Goal: Task Accomplishment & Management: Use online tool/utility

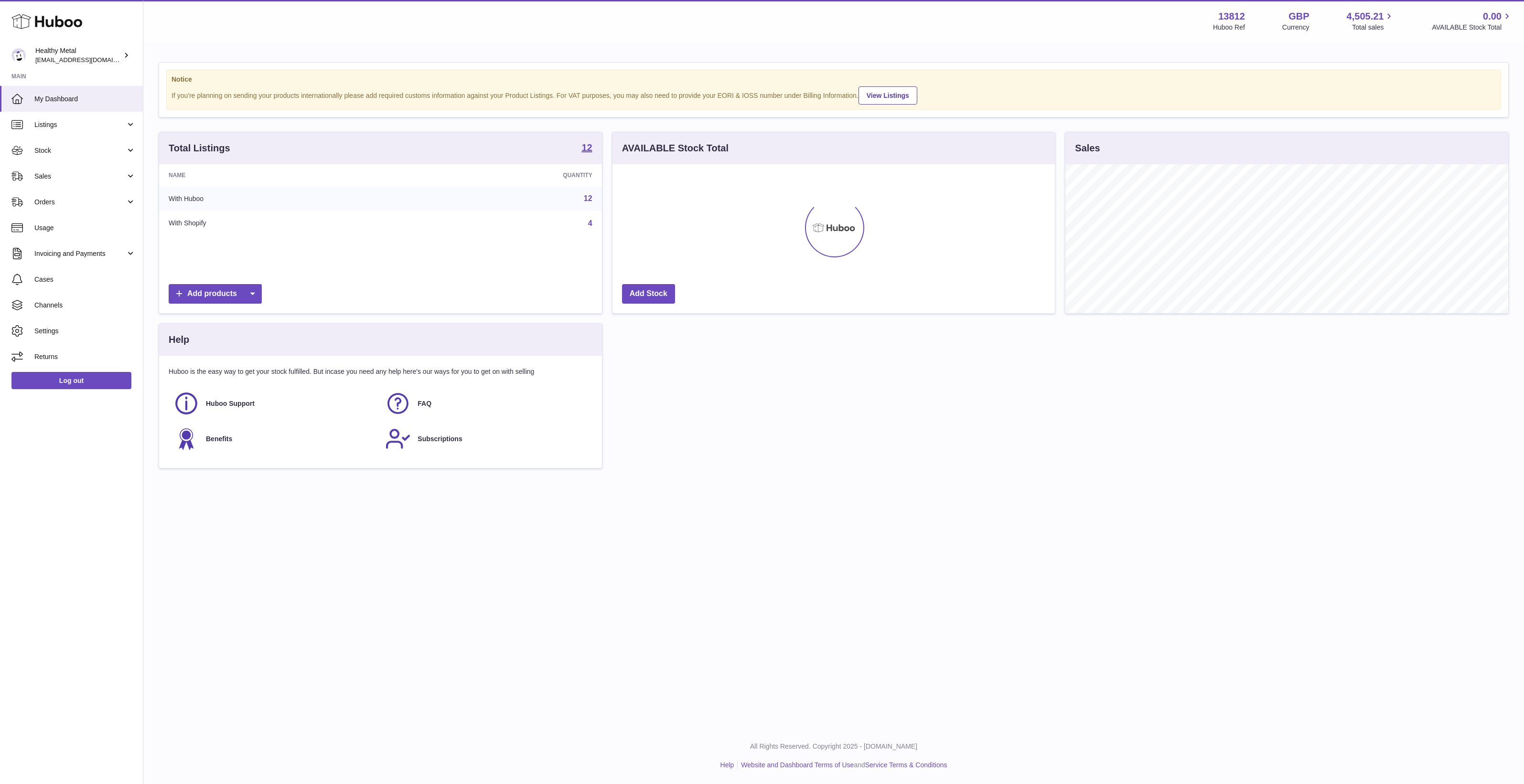
scroll to position [148, 443]
click at [84, 123] on span "Listings" at bounding box center [80, 124] width 91 height 9
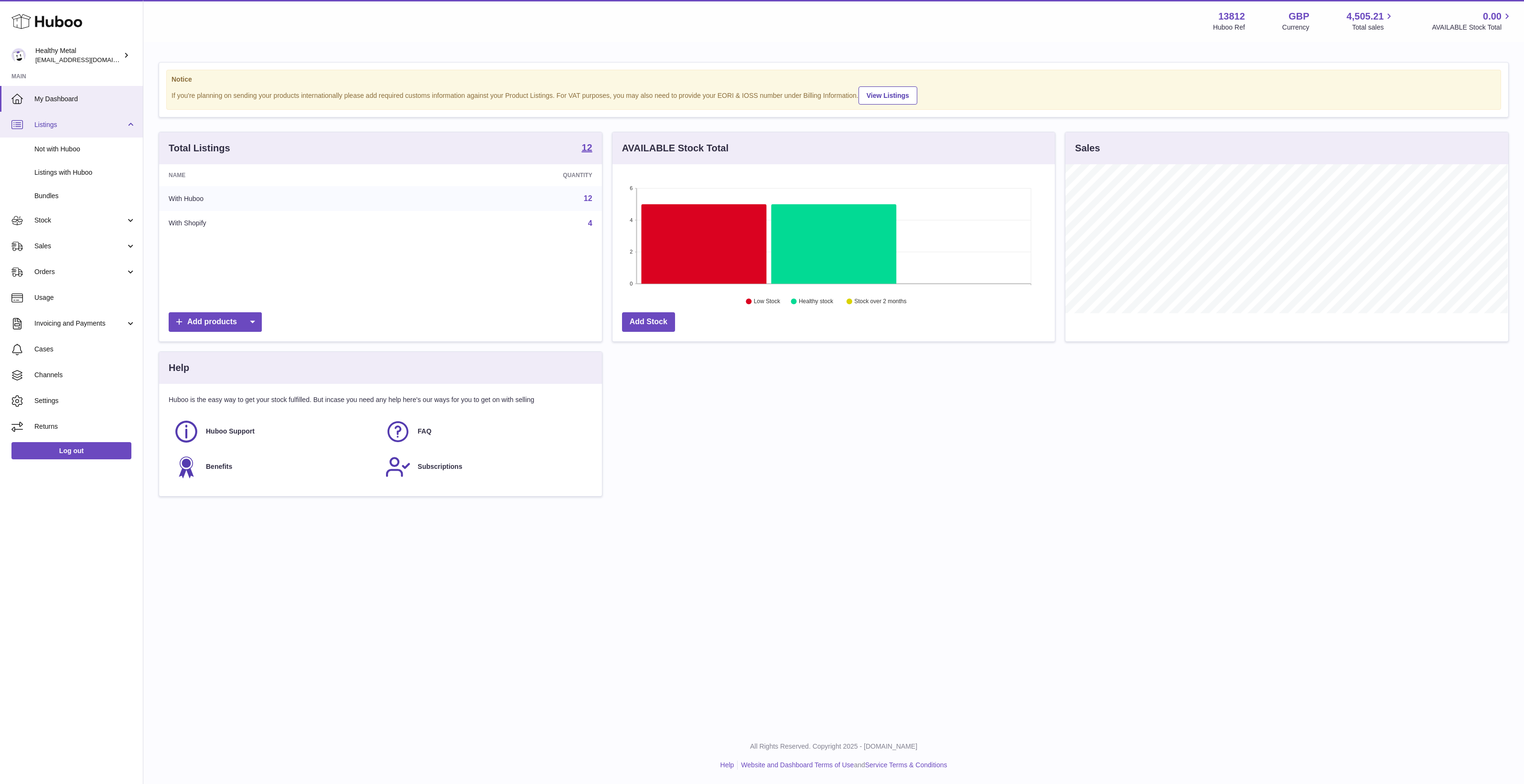
click at [83, 129] on link "Listings" at bounding box center [71, 125] width 143 height 26
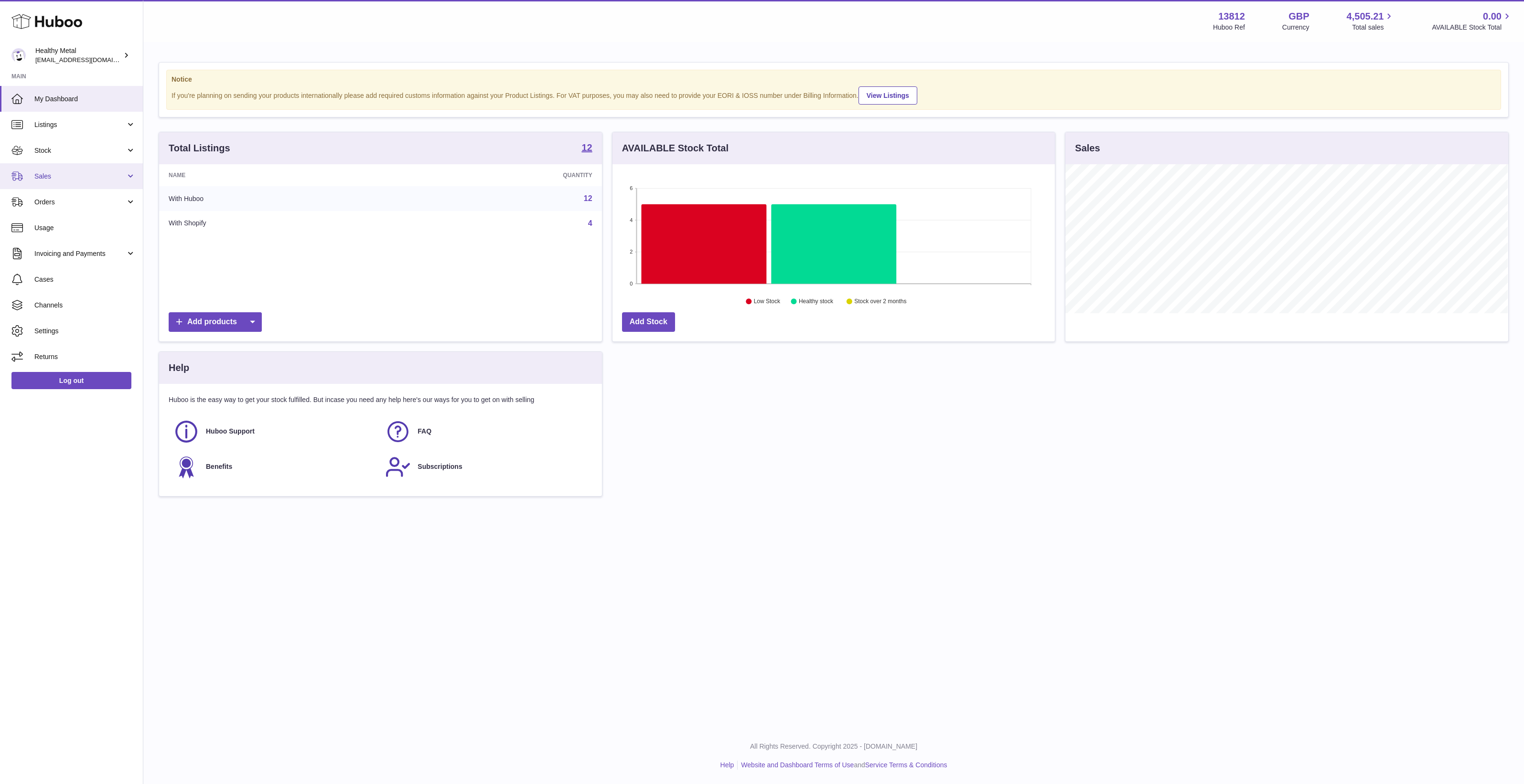
click at [66, 178] on span "Sales" at bounding box center [80, 176] width 91 height 9
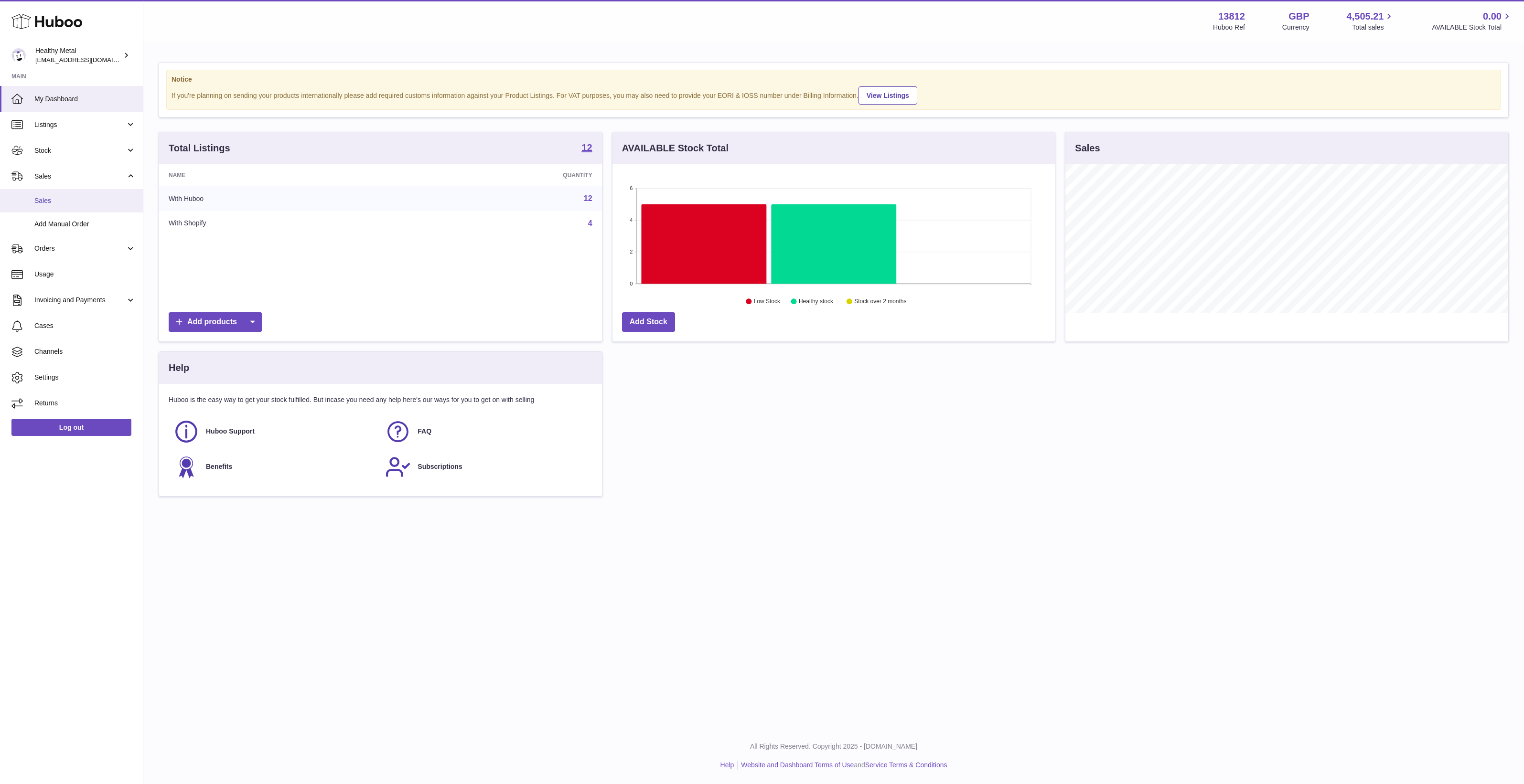
click at [63, 195] on link "Sales" at bounding box center [71, 201] width 143 height 24
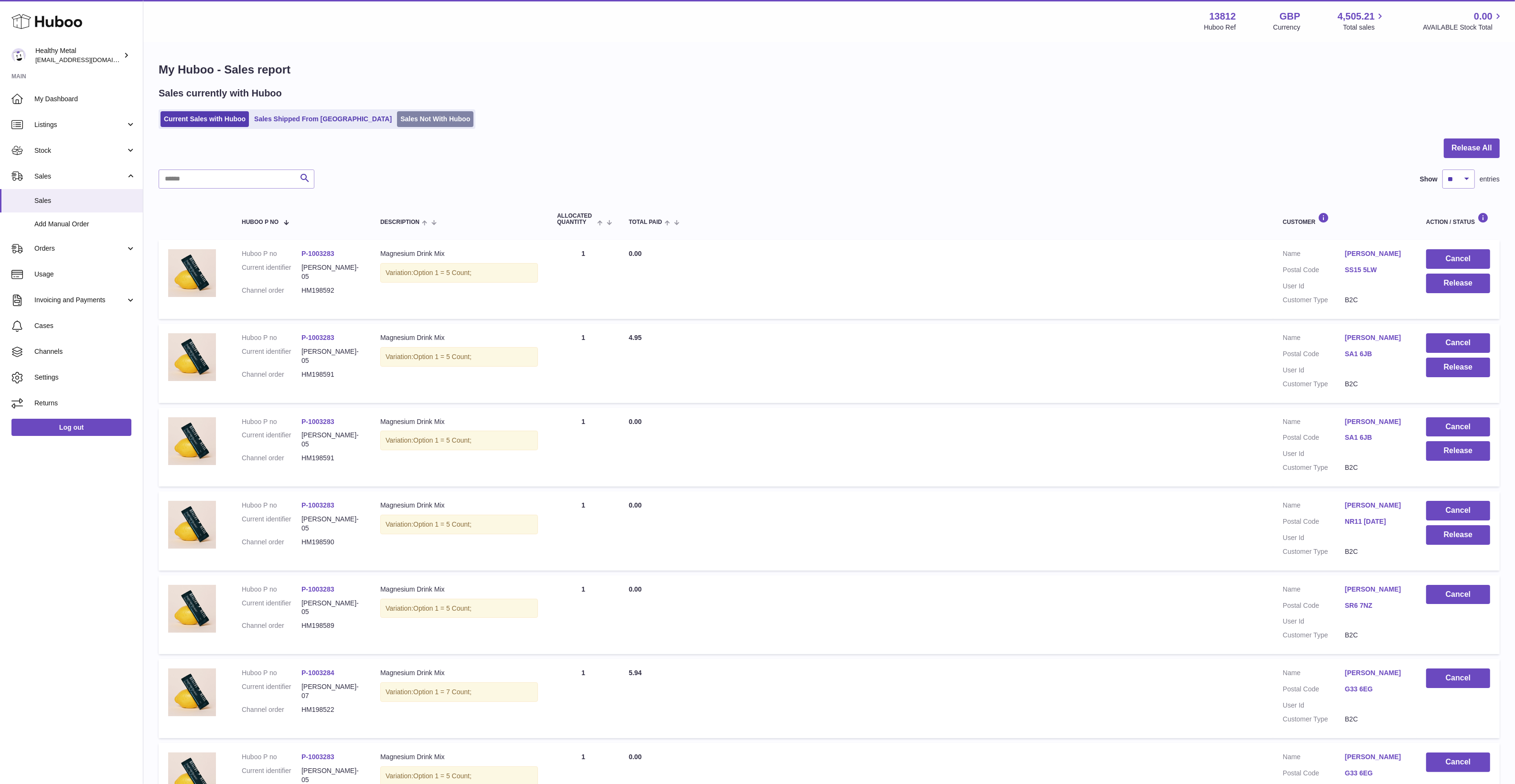
click at [397, 117] on link "Sales Not With Huboo" at bounding box center [435, 119] width 76 height 16
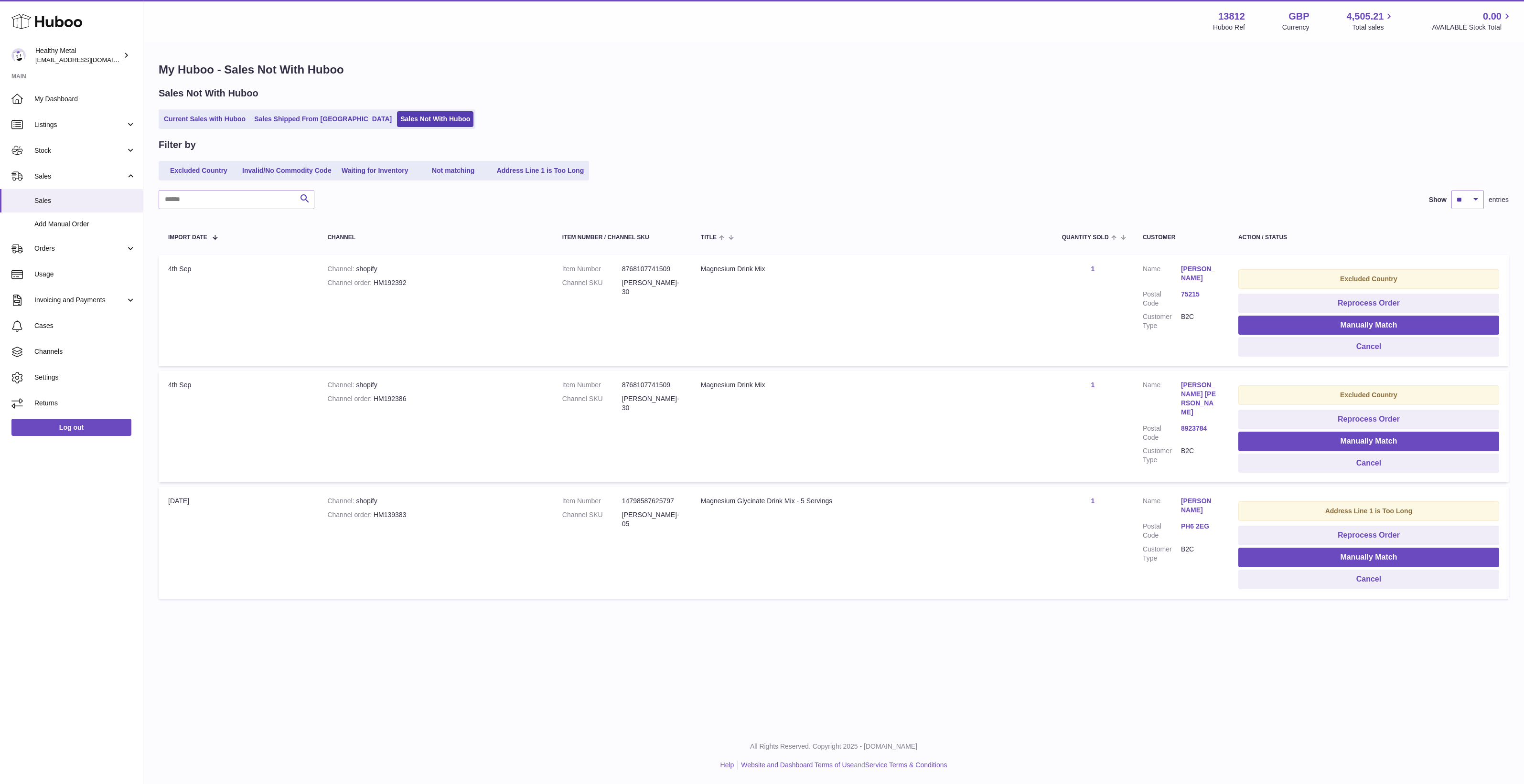
click at [1270, 686] on div "Menu Huboo 13812 Huboo Ref GBP Currency 4,505.21 Total sales 0.00 AVAILABLE Sto…" at bounding box center [834, 364] width 1381 height 728
click at [1200, 271] on link "Noah Davis" at bounding box center [1200, 273] width 38 height 18
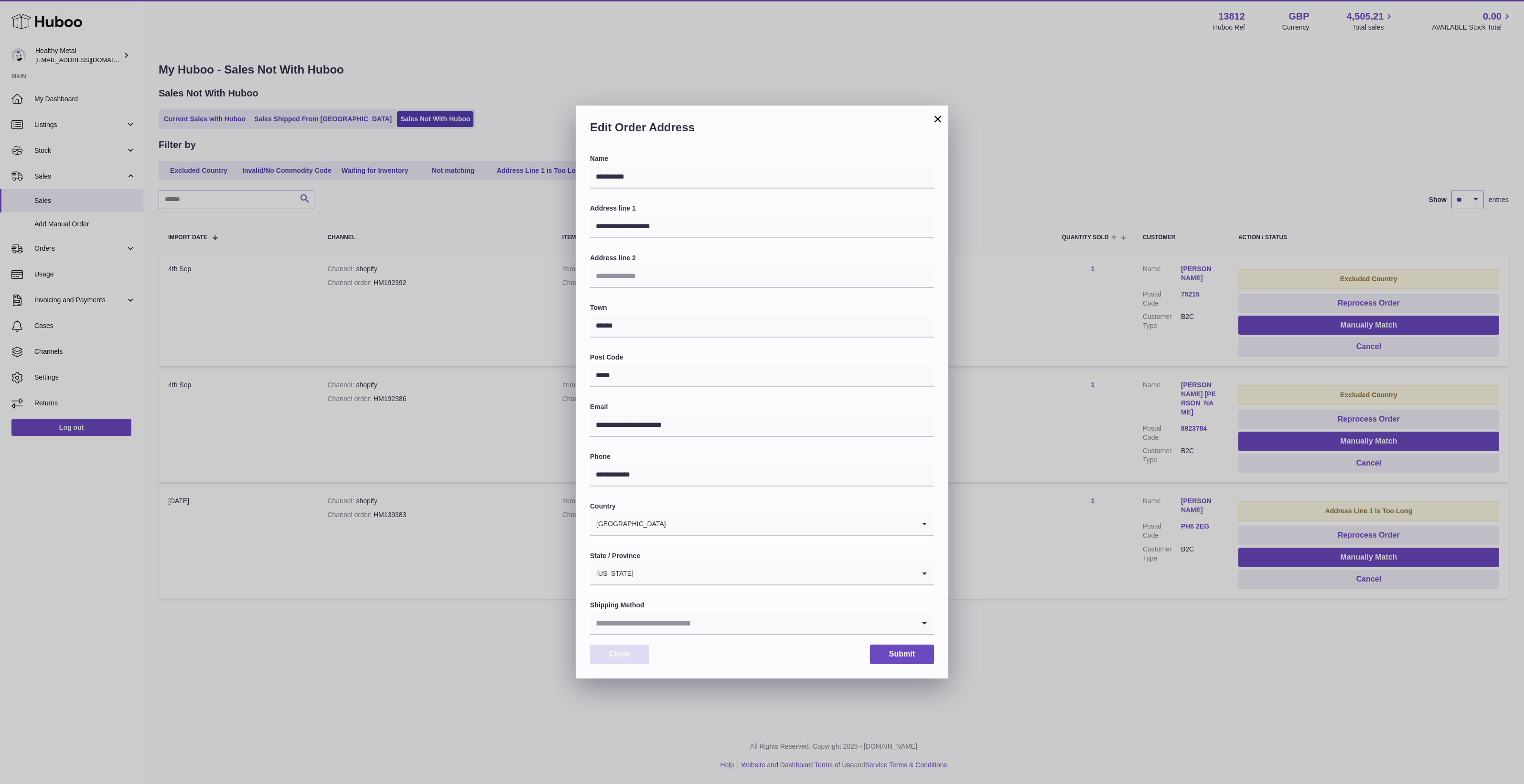
click at [614, 658] on button "Close" at bounding box center [619, 654] width 59 height 20
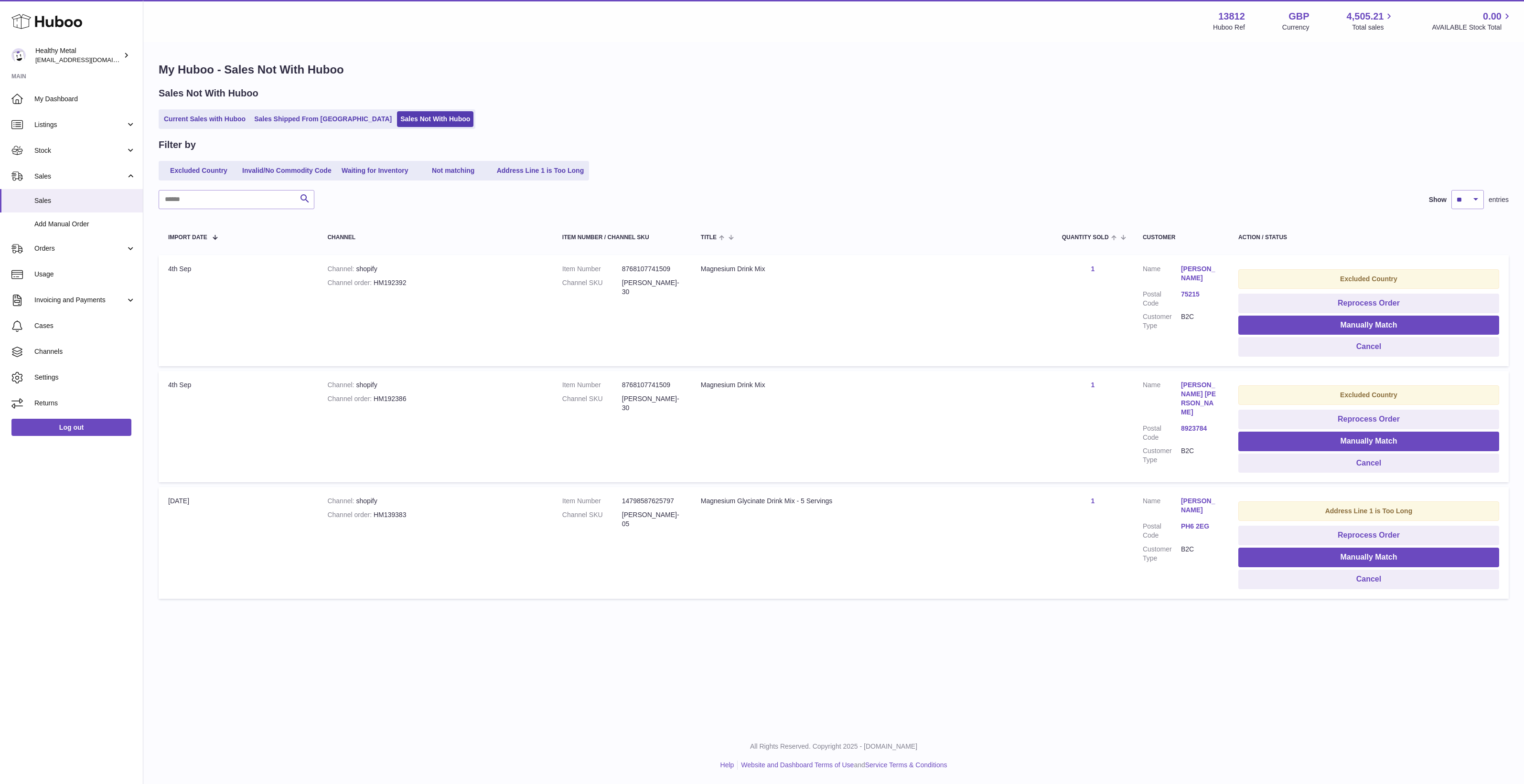
click at [545, 646] on div "Menu Huboo 13812 Huboo Ref GBP Currency 4,505.21 Total sales 0.00 AVAILABLE Sto…" at bounding box center [834, 364] width 1381 height 728
click at [741, 271] on div "Magnesium Drink Mix" at bounding box center [872, 268] width 342 height 9
drag, startPoint x: 741, startPoint y: 271, endPoint x: 676, endPoint y: 289, distance: 67.4
click at [676, 289] on dl "Item Number 8768107741509 Channel SKU HM-RL-30" at bounding box center [622, 283] width 120 height 37
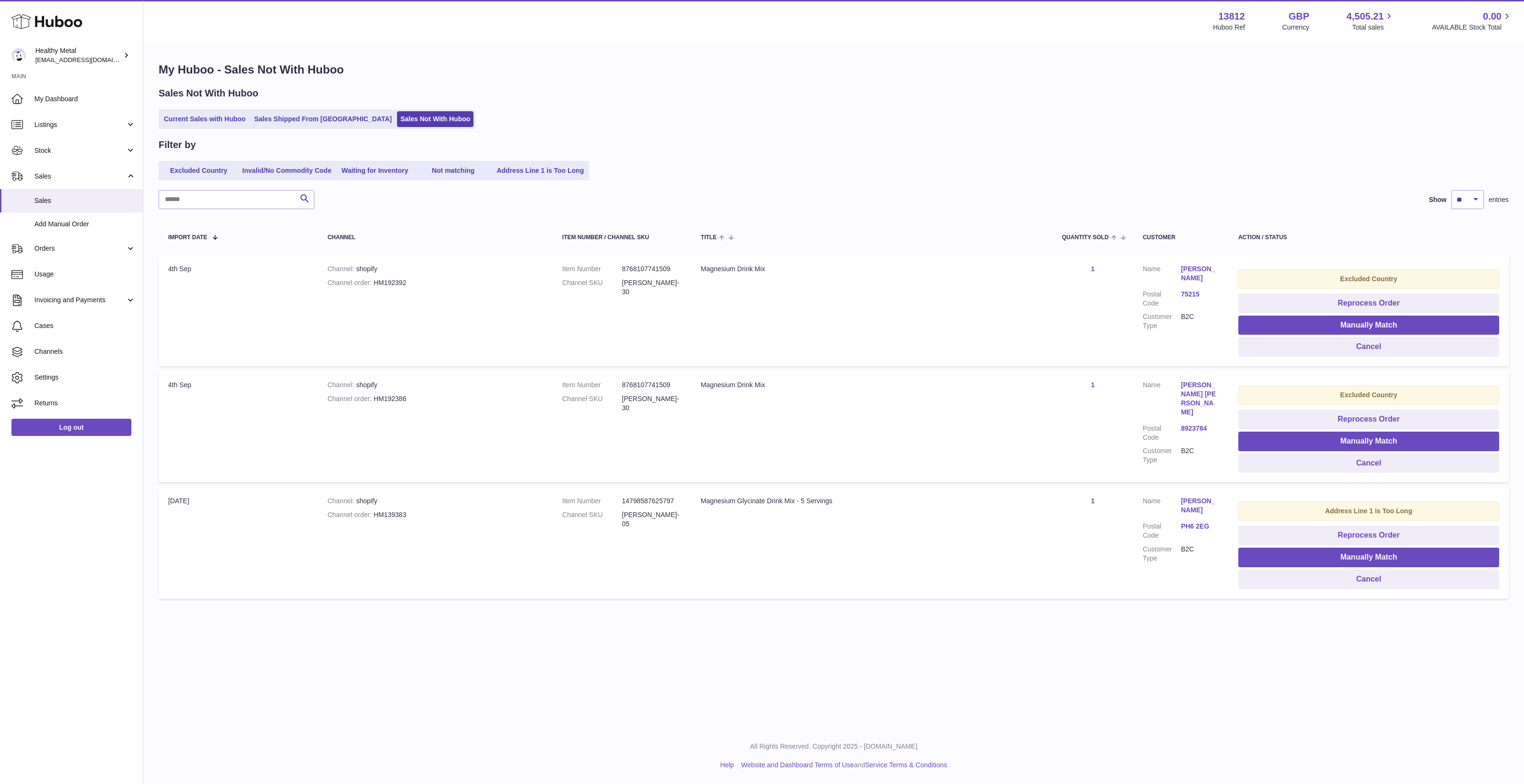
click at [627, 288] on dl "Item Number 8768107741509 Channel SKU HM-RL-30" at bounding box center [622, 283] width 120 height 37
drag, startPoint x: 627, startPoint y: 288, endPoint x: 768, endPoint y: 308, distance: 142.4
click at [768, 308] on td "Title Magnesium Drink Mix" at bounding box center [871, 310] width 361 height 111
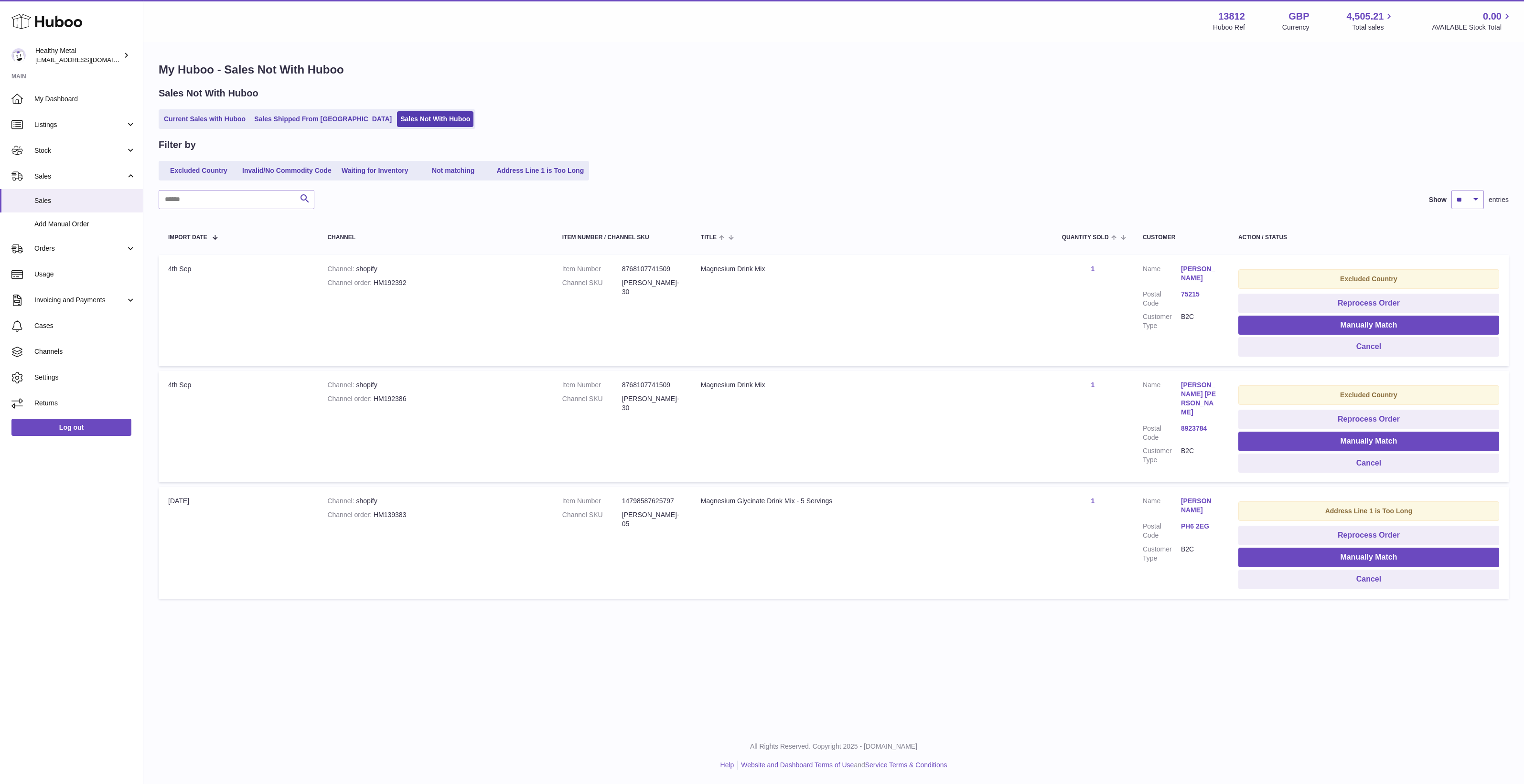
click at [640, 284] on dd "HM-RL-30" at bounding box center [651, 287] width 60 height 18
drag, startPoint x: 640, startPoint y: 284, endPoint x: 647, endPoint y: 282, distance: 7.3
click at [640, 284] on dd "HM-RL-30" at bounding box center [651, 287] width 60 height 18
copy tr "HM-RL-30 Title"
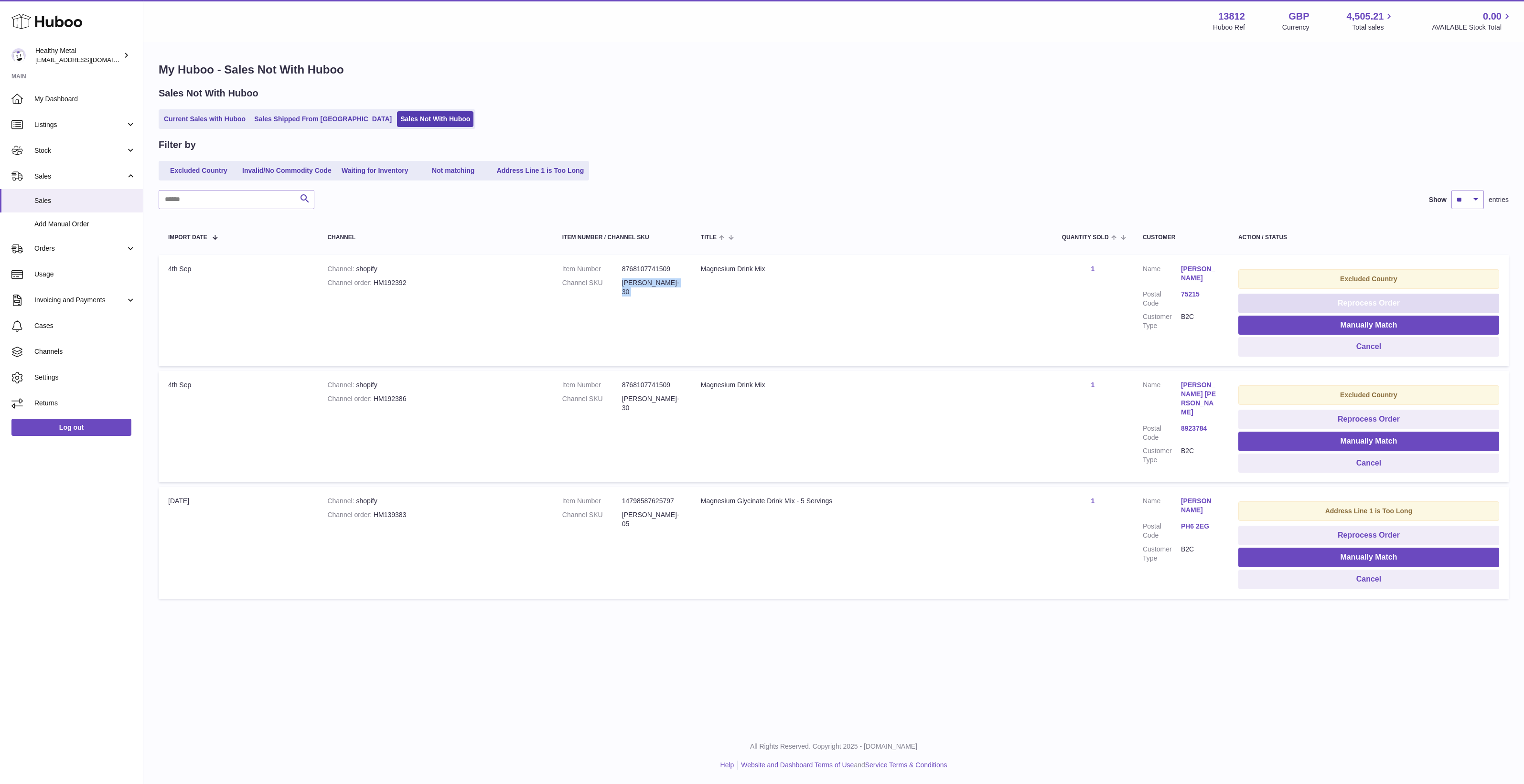
click at [1293, 303] on button "Reprocess Order" at bounding box center [1368, 303] width 261 height 20
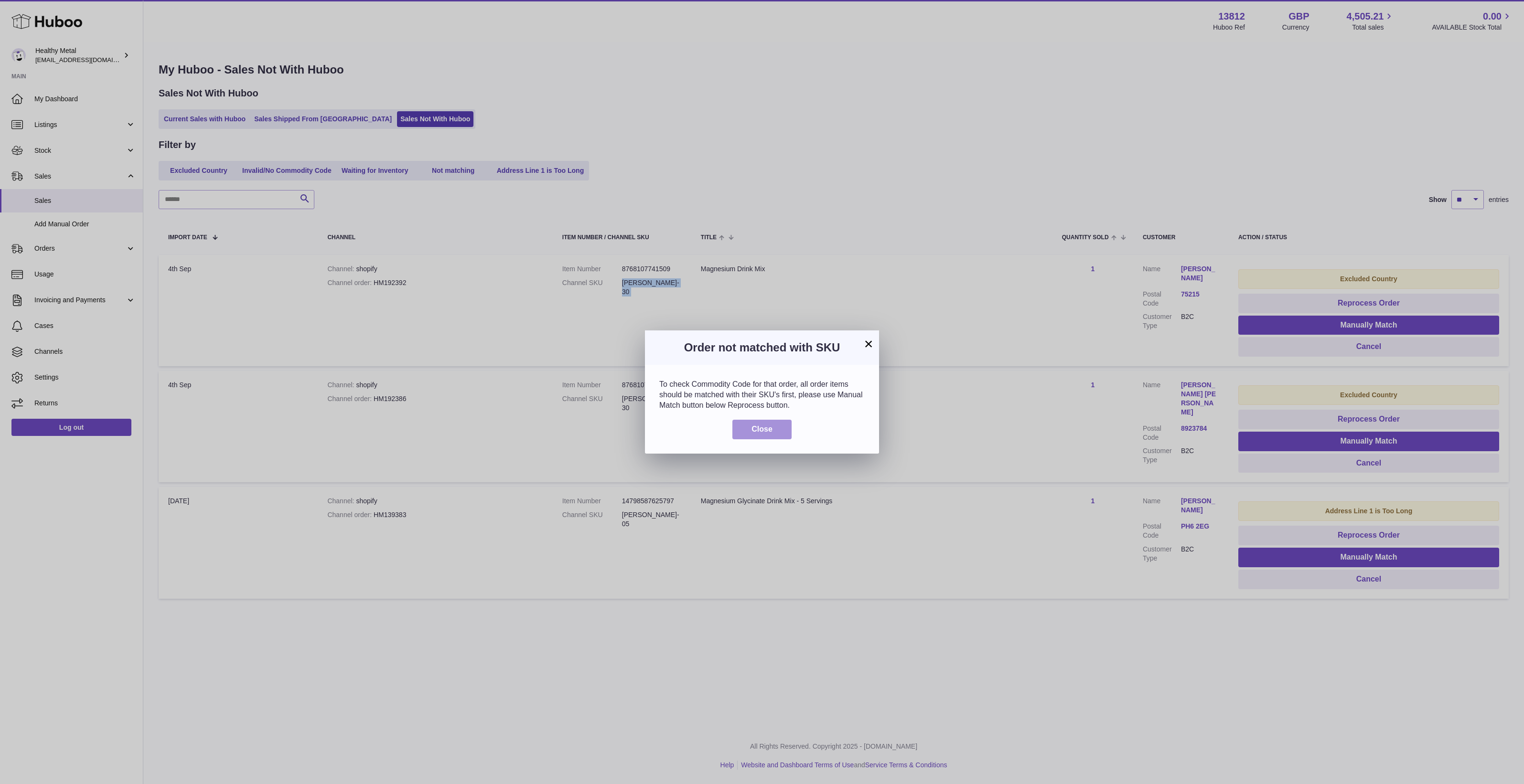
click at [746, 428] on button "Close" at bounding box center [762, 429] width 59 height 20
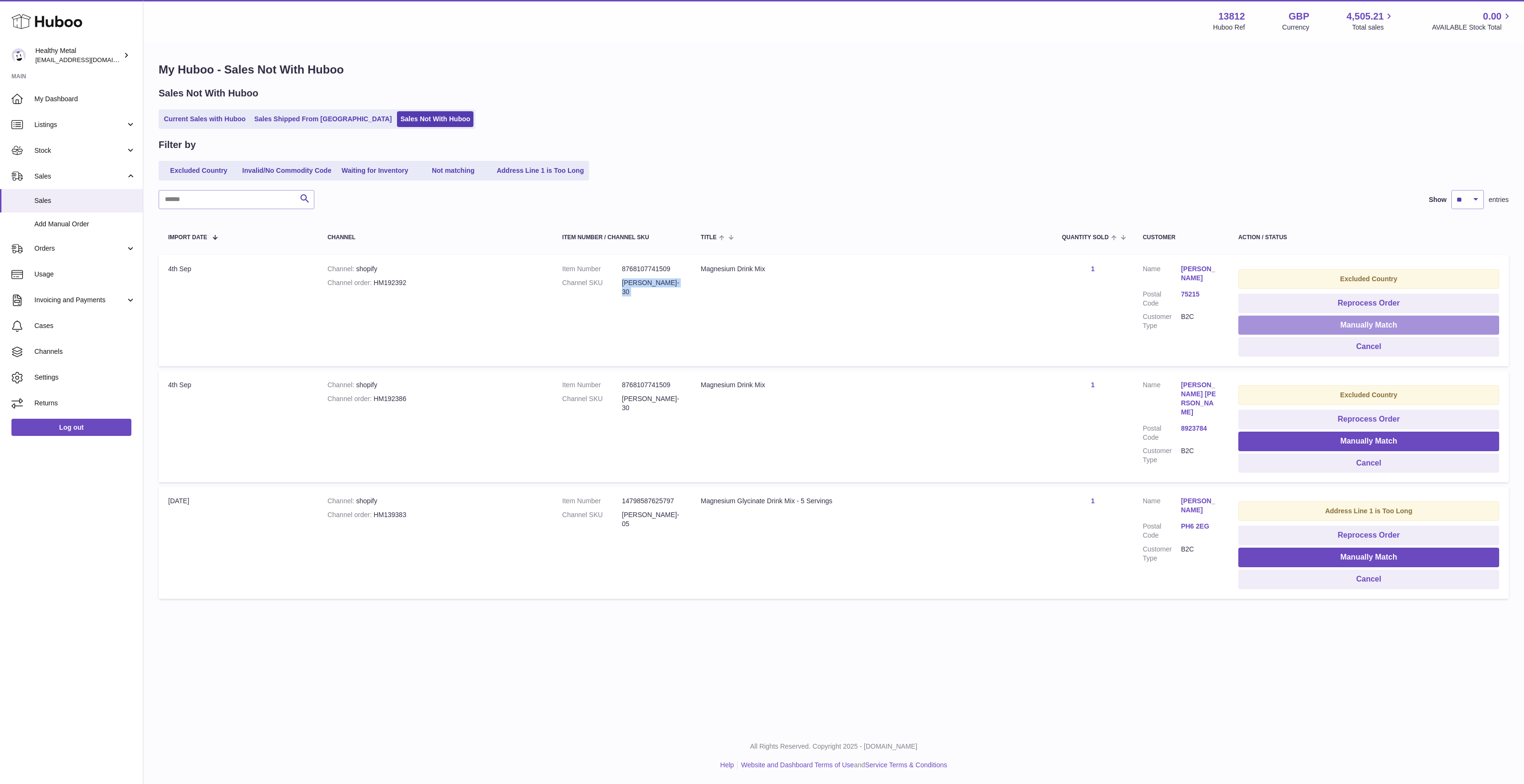
click at [1315, 328] on button "Manually Match" at bounding box center [1368, 325] width 261 height 20
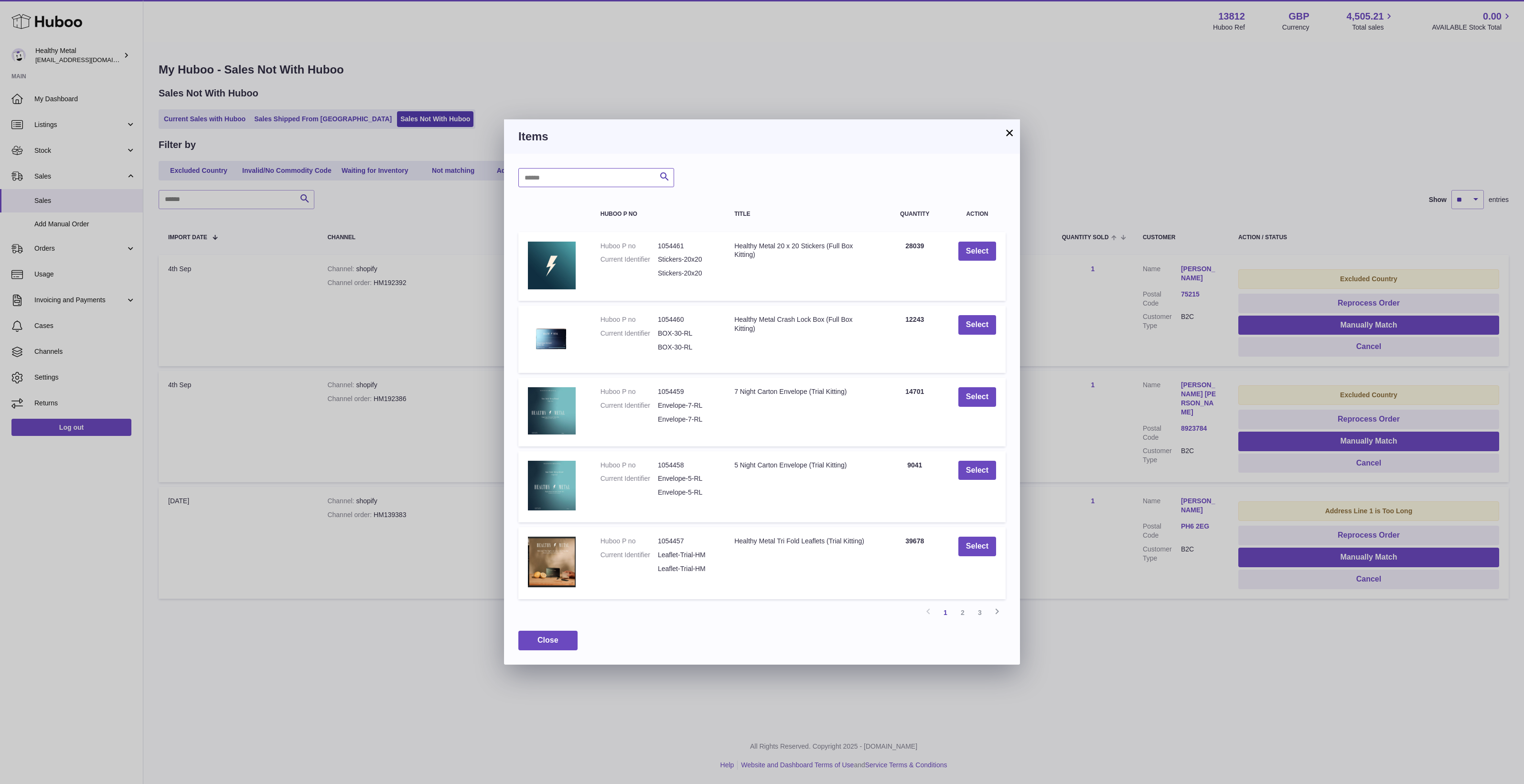
click at [593, 174] on input "text" at bounding box center [596, 177] width 156 height 19
paste input "********"
type input "********"
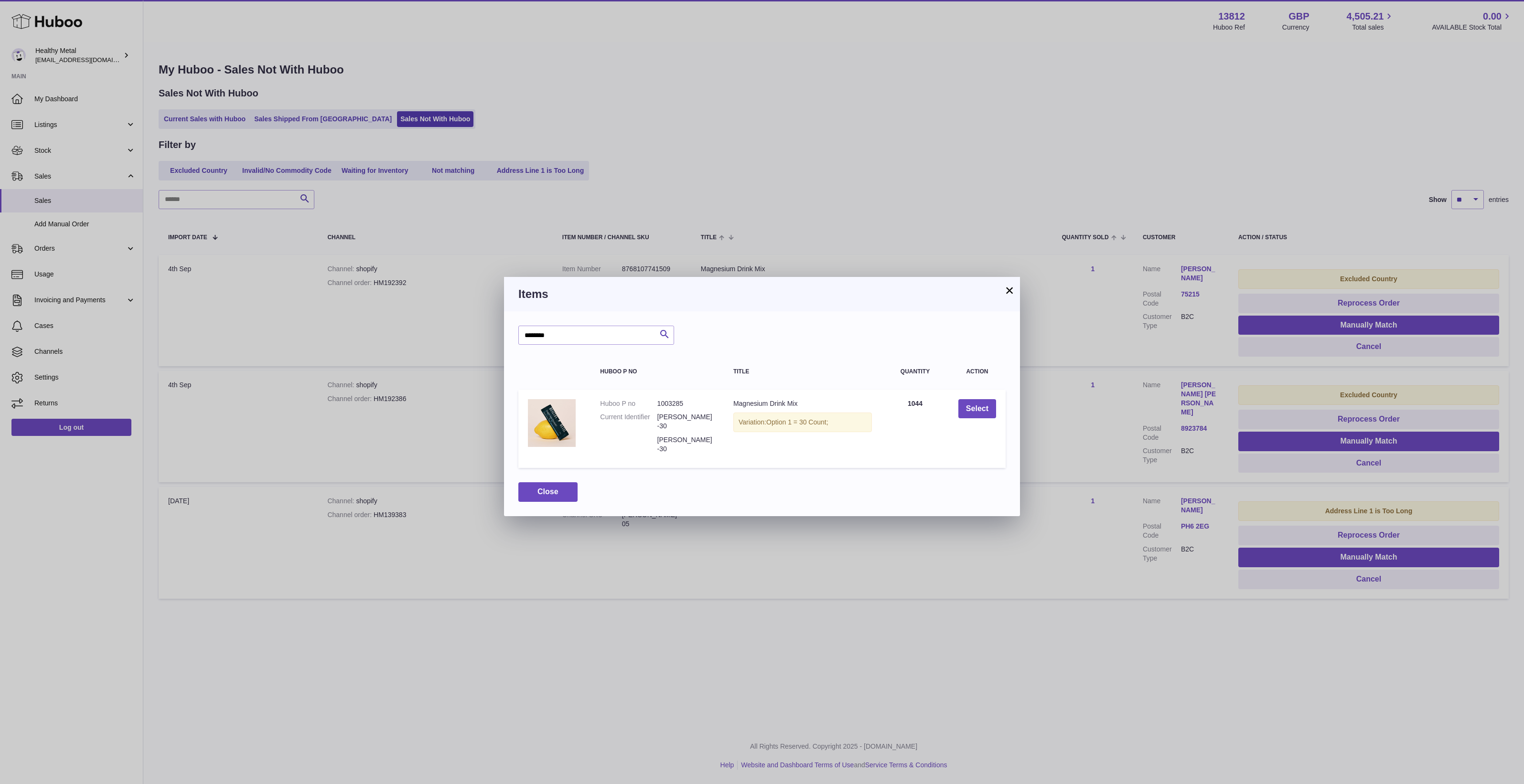
click at [949, 405] on td "Select" at bounding box center [977, 429] width 57 height 78
click at [971, 407] on button "Select" at bounding box center [977, 409] width 38 height 20
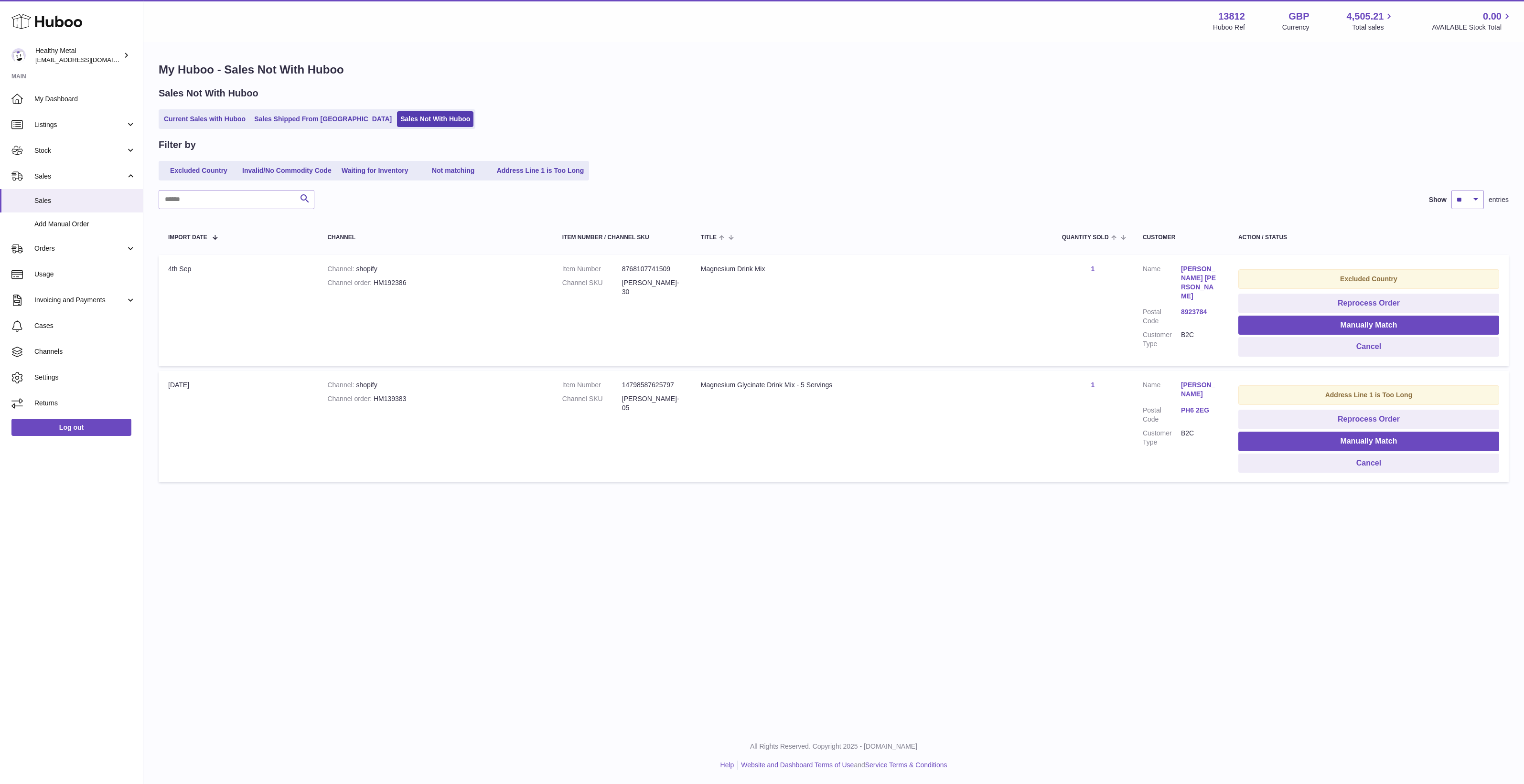
click at [638, 280] on dd "HM-RL-30" at bounding box center [651, 287] width 60 height 18
copy tr "HM-RL-30 Title"
click at [1309, 304] on button "Reprocess Order" at bounding box center [1368, 303] width 261 height 20
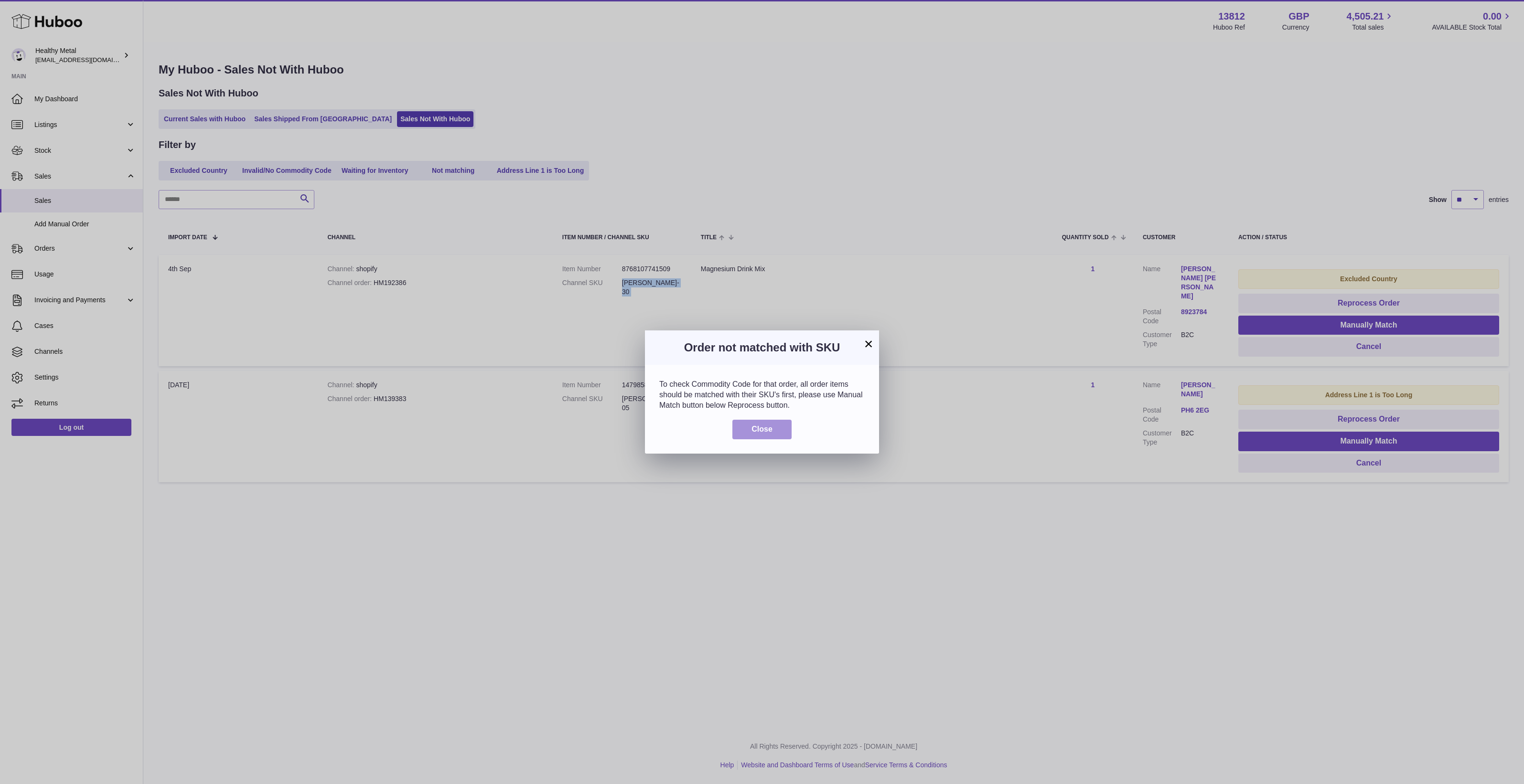
click at [774, 428] on button "Close" at bounding box center [762, 429] width 59 height 20
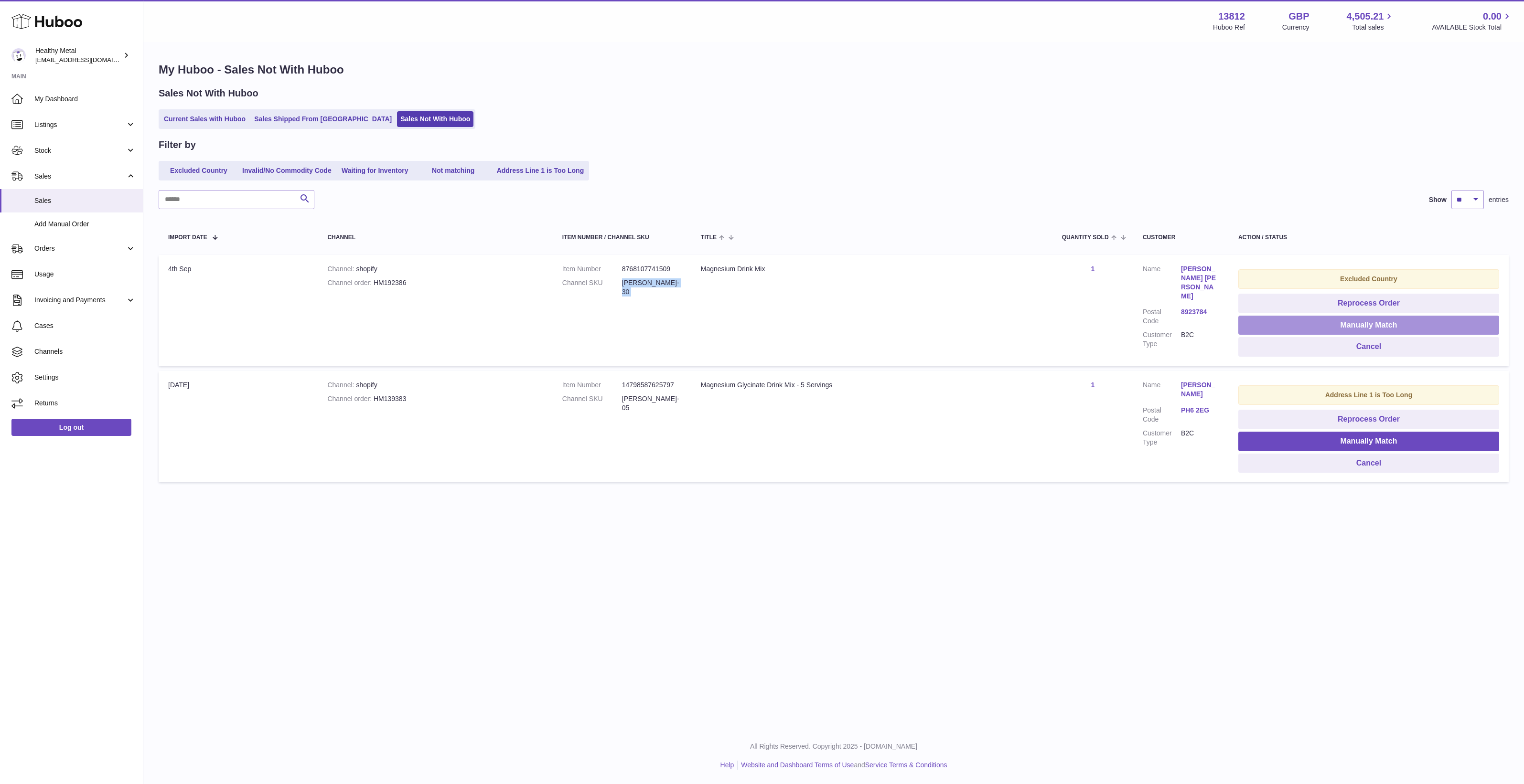
click at [1326, 326] on button "Manually Match" at bounding box center [1368, 325] width 261 height 20
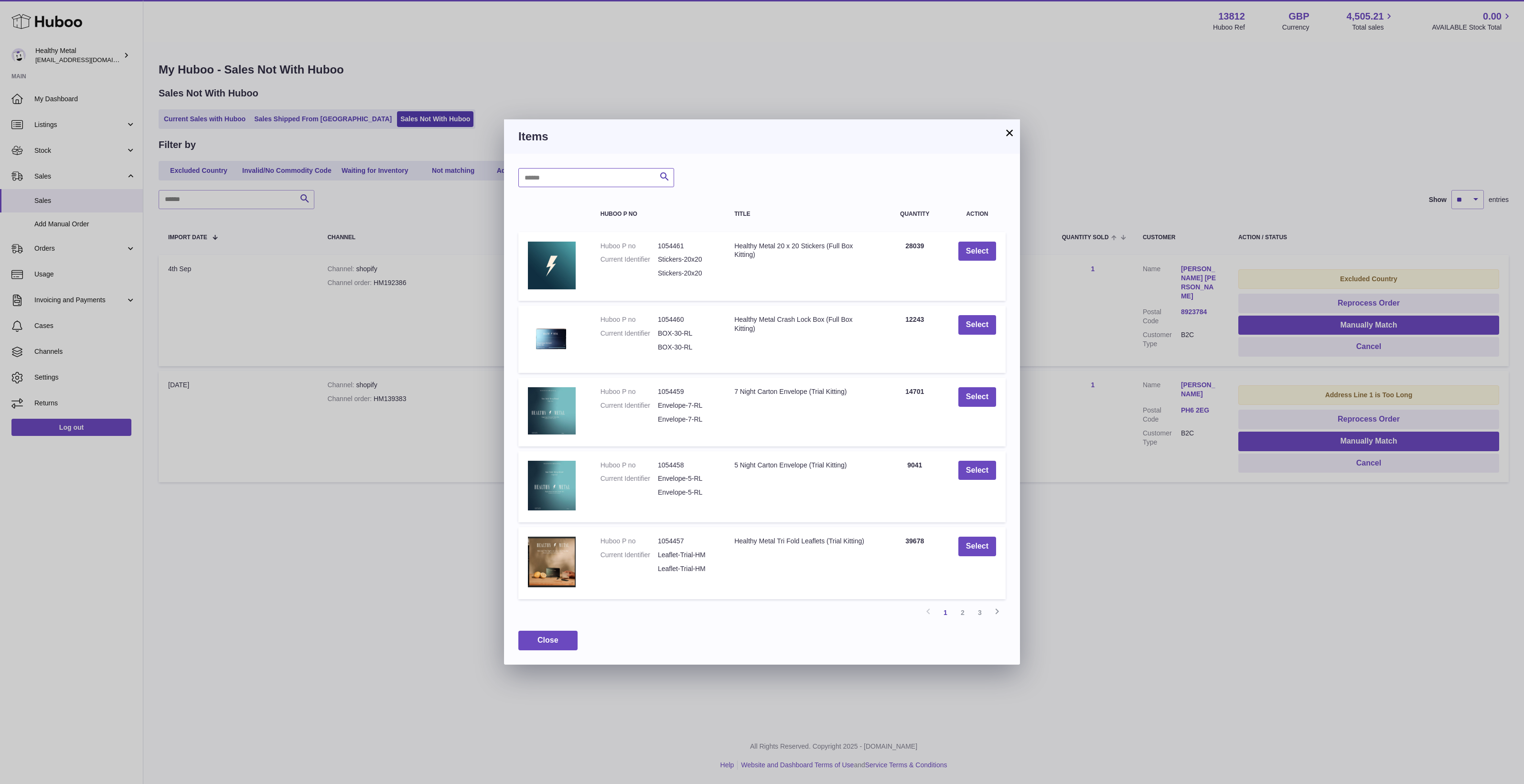
click at [615, 182] on input "text" at bounding box center [596, 177] width 156 height 19
paste input "********"
type input "********"
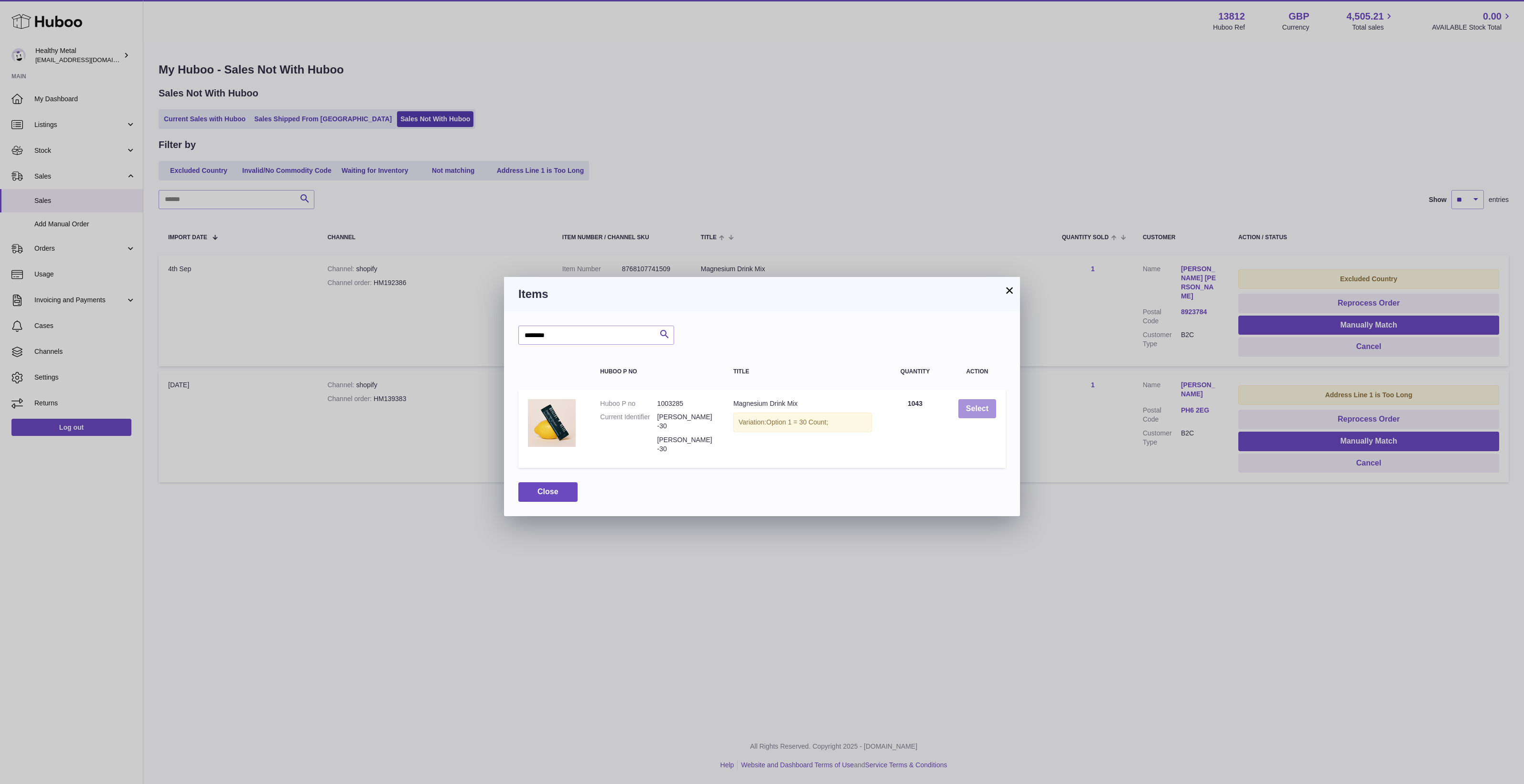
click at [958, 416] on button "Select" at bounding box center [977, 409] width 38 height 20
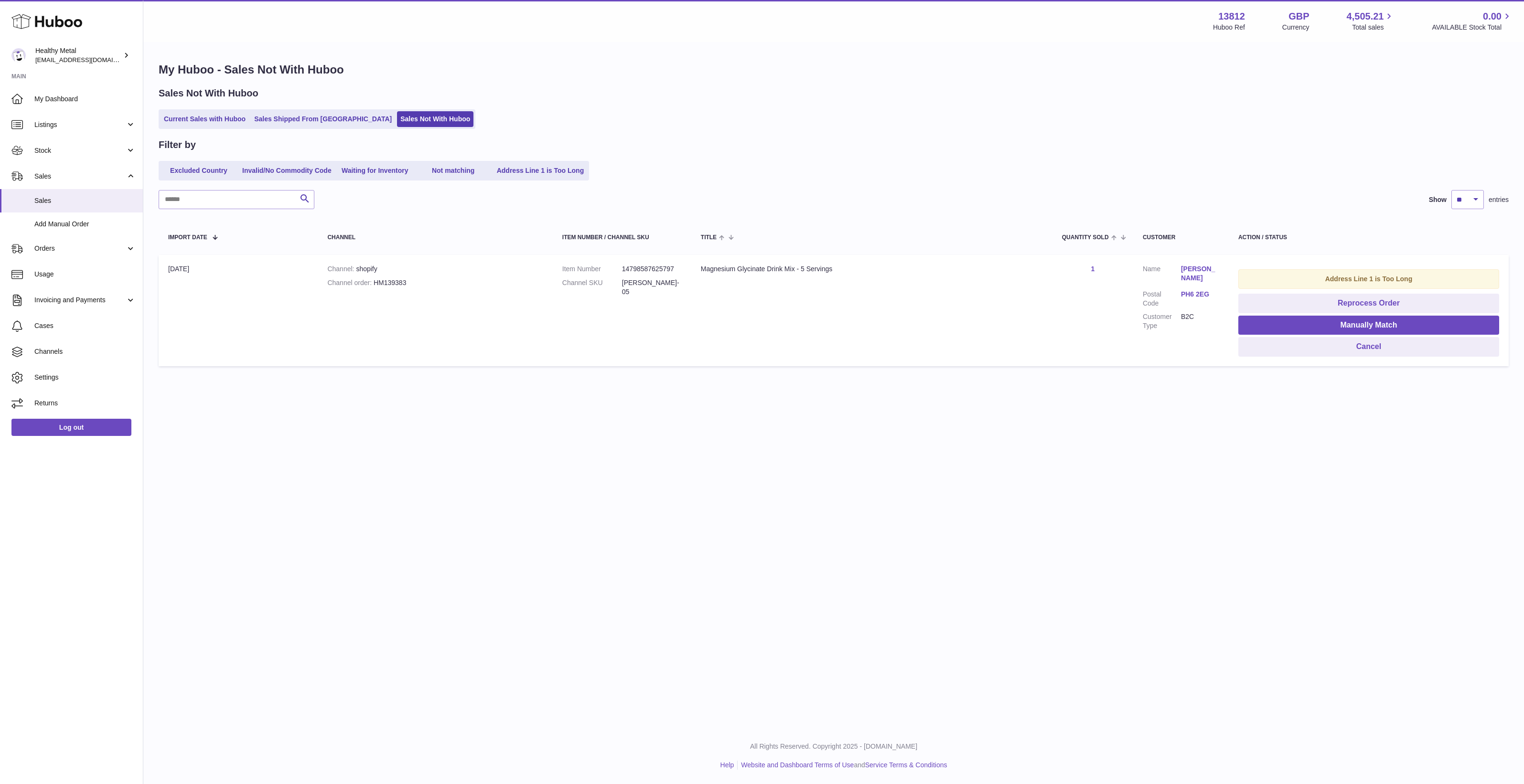
click at [636, 281] on dd "HM-RL-05" at bounding box center [651, 287] width 60 height 18
copy tr "HM-RL-05 Title"
click at [1211, 273] on link "Rose Miller" at bounding box center [1200, 273] width 38 height 18
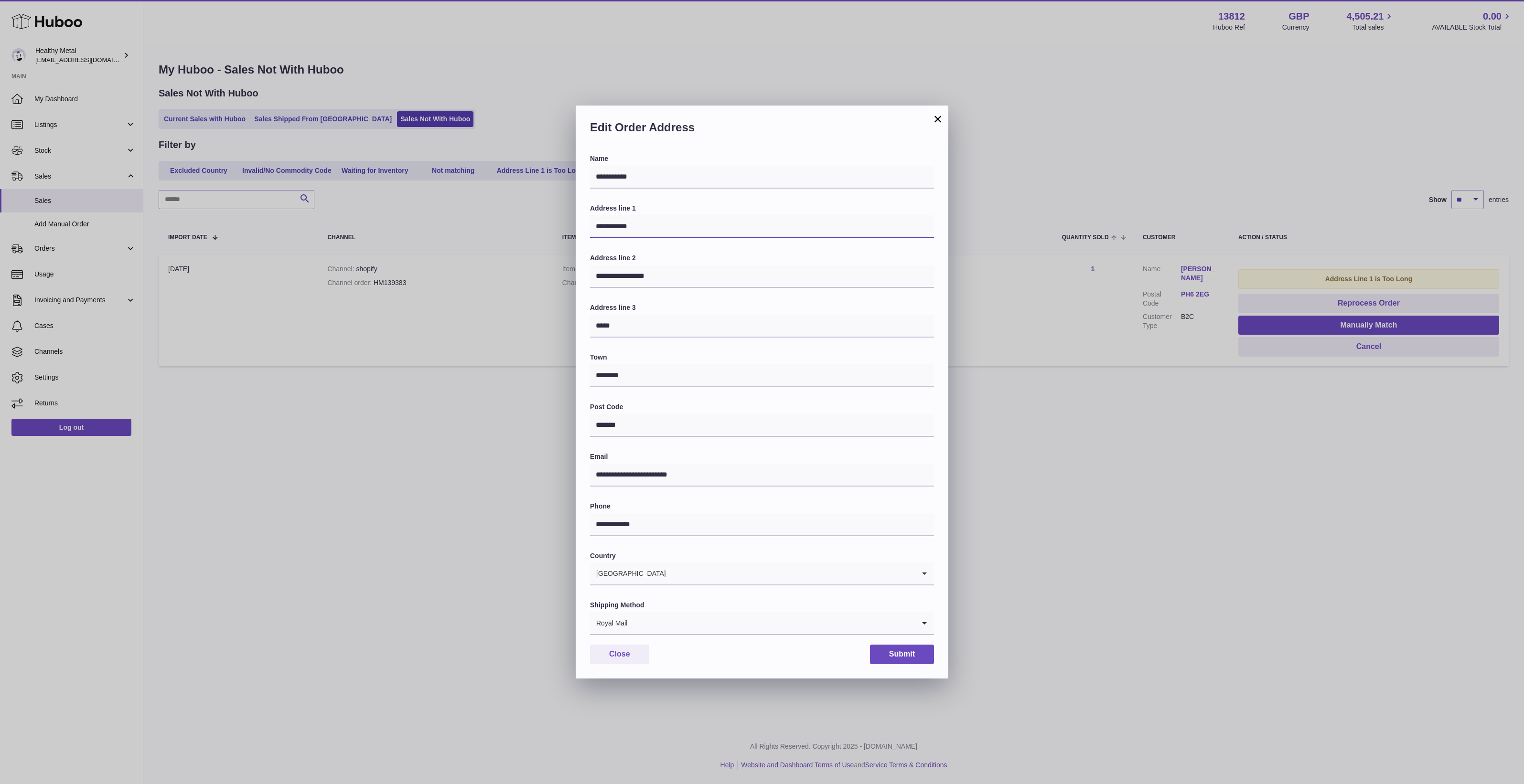
click at [666, 230] on input "**********" at bounding box center [761, 226] width 344 height 23
type input "**********"
click at [898, 657] on button "Submit" at bounding box center [902, 654] width 64 height 20
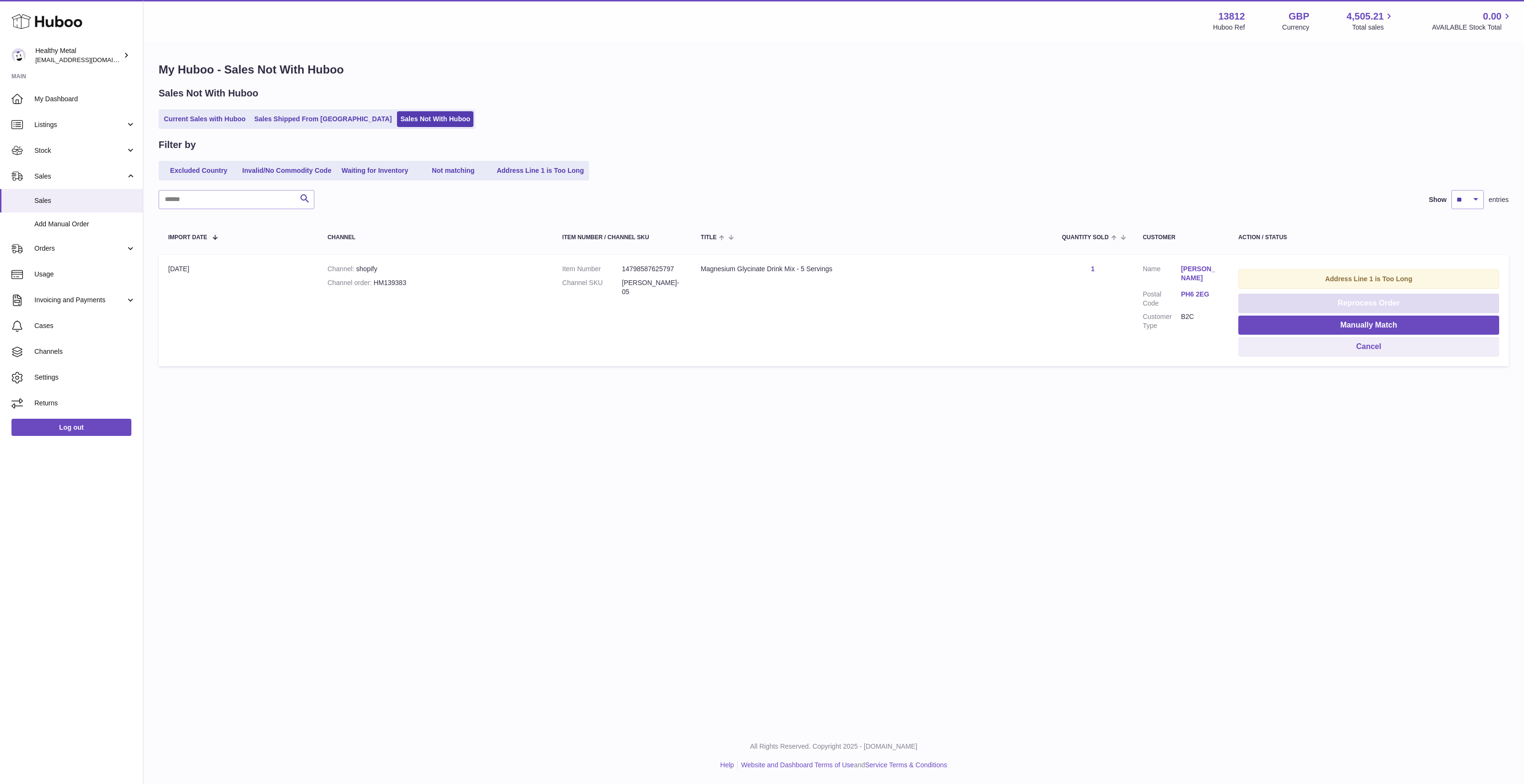
click at [1381, 300] on button "Reprocess Order" at bounding box center [1368, 303] width 261 height 20
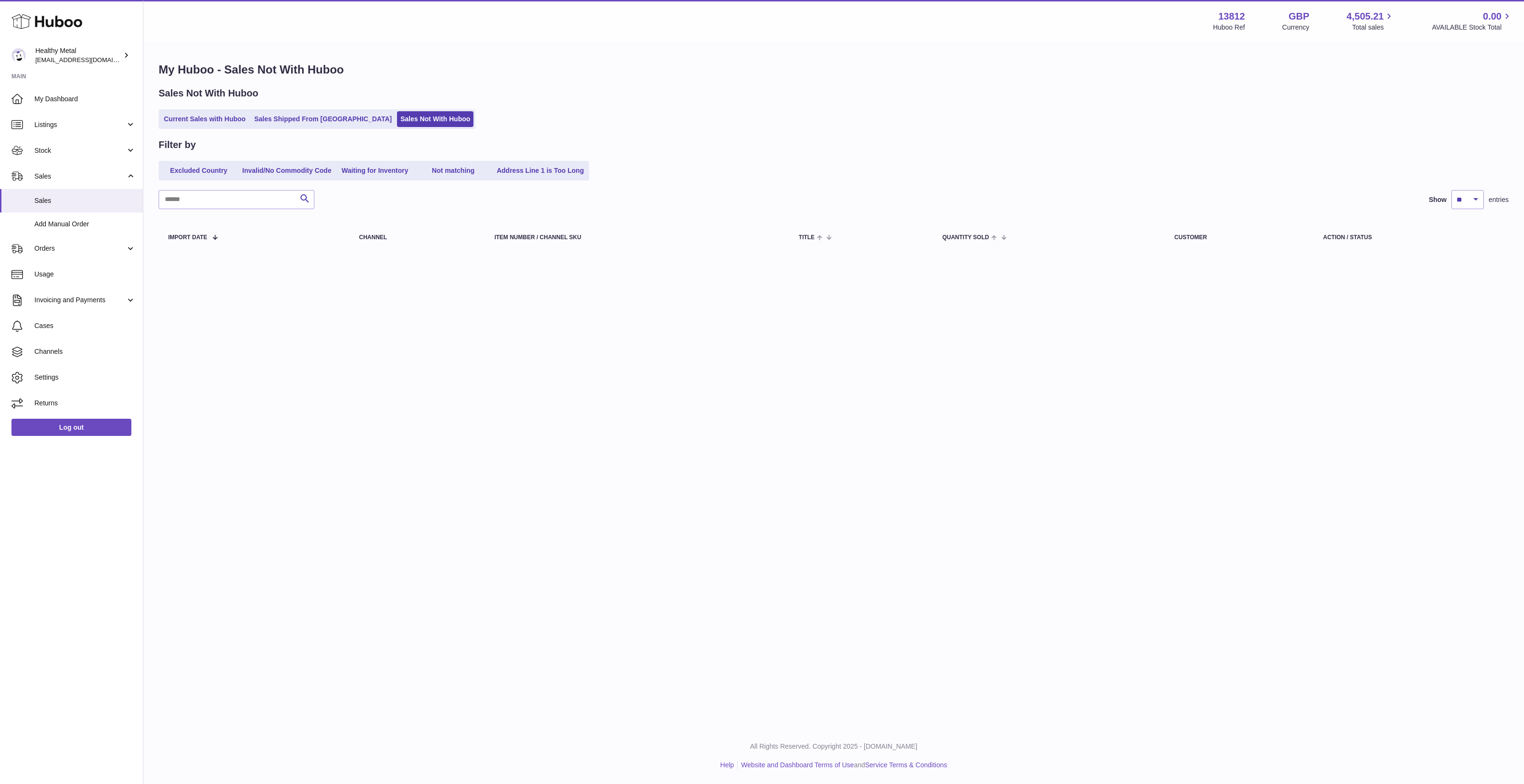
click at [818, 440] on div "Menu Huboo 13812 Huboo Ref GBP Currency 4,505.21 Total sales 0.00 AVAILABLE Sto…" at bounding box center [834, 364] width 1381 height 728
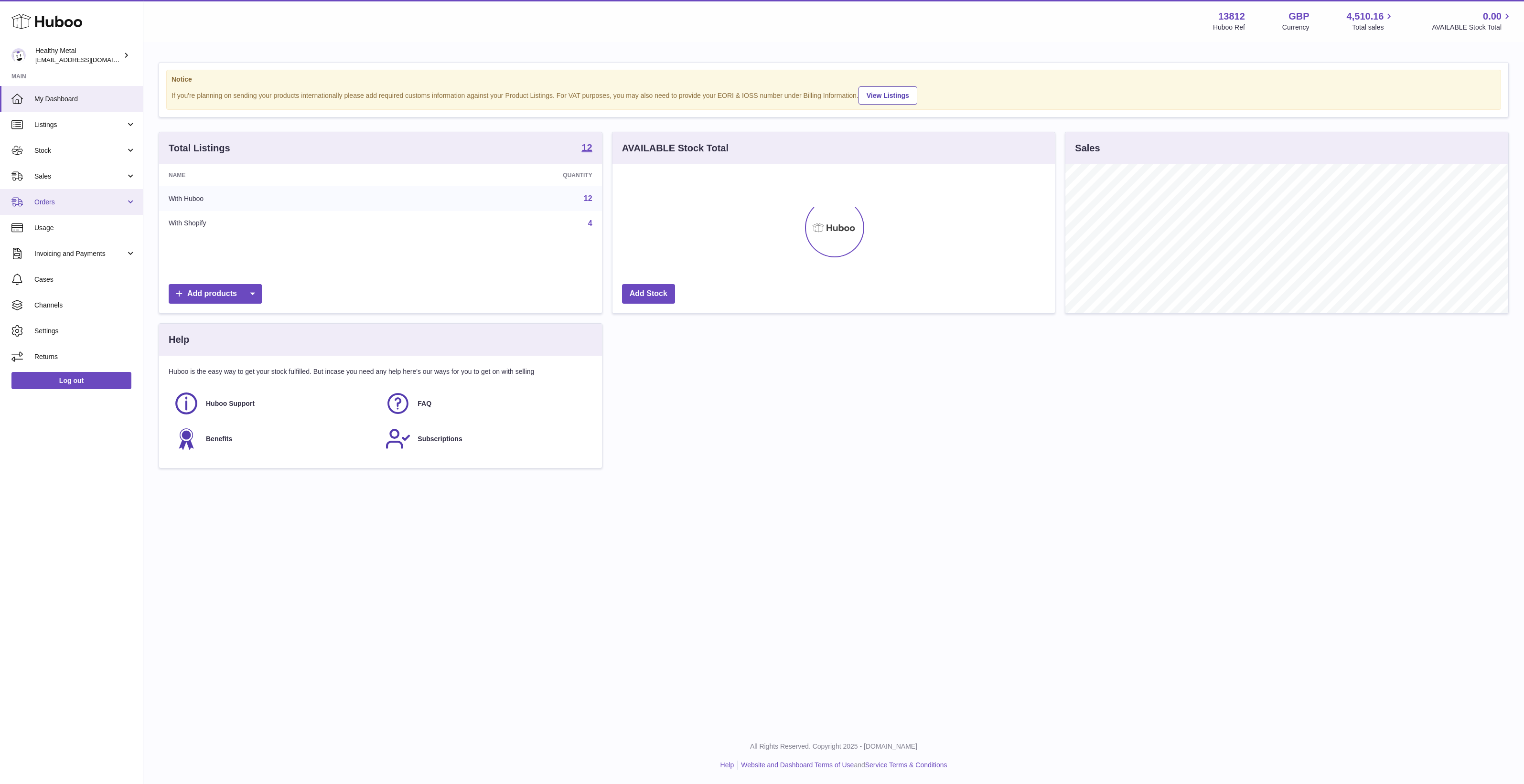
scroll to position [148, 443]
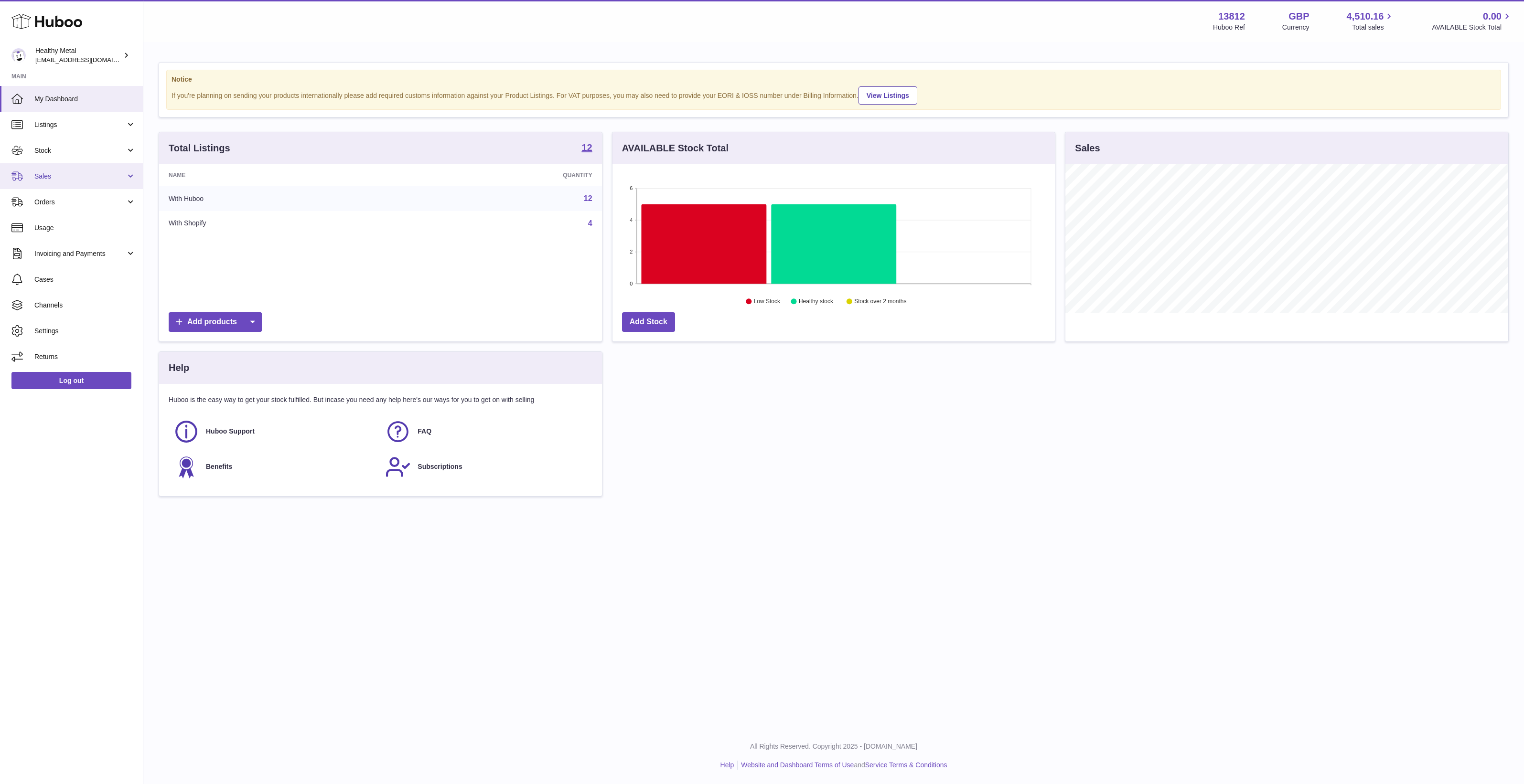
click at [37, 184] on link "Sales" at bounding box center [71, 176] width 143 height 26
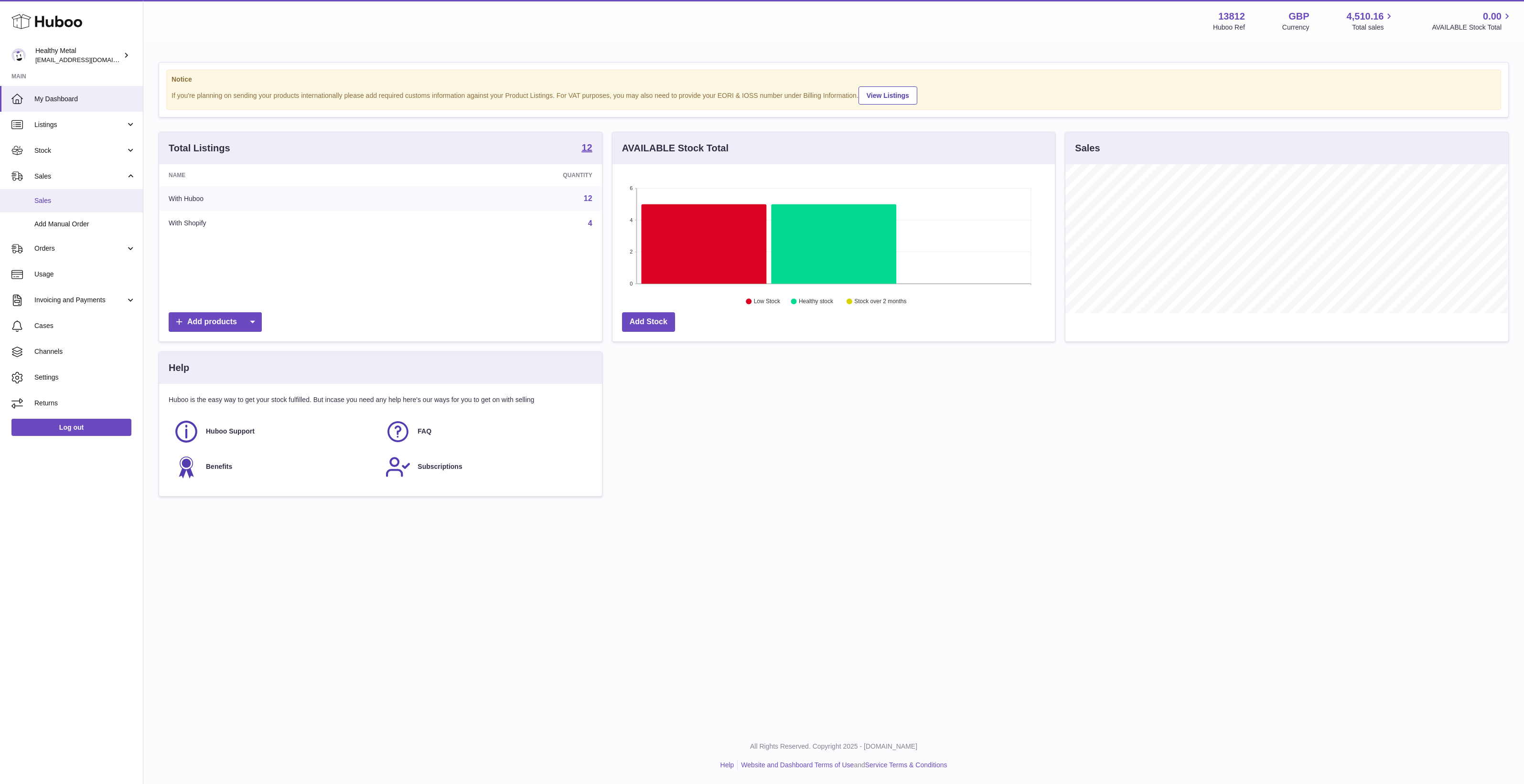
click at [40, 203] on span "Sales" at bounding box center [85, 200] width 101 height 9
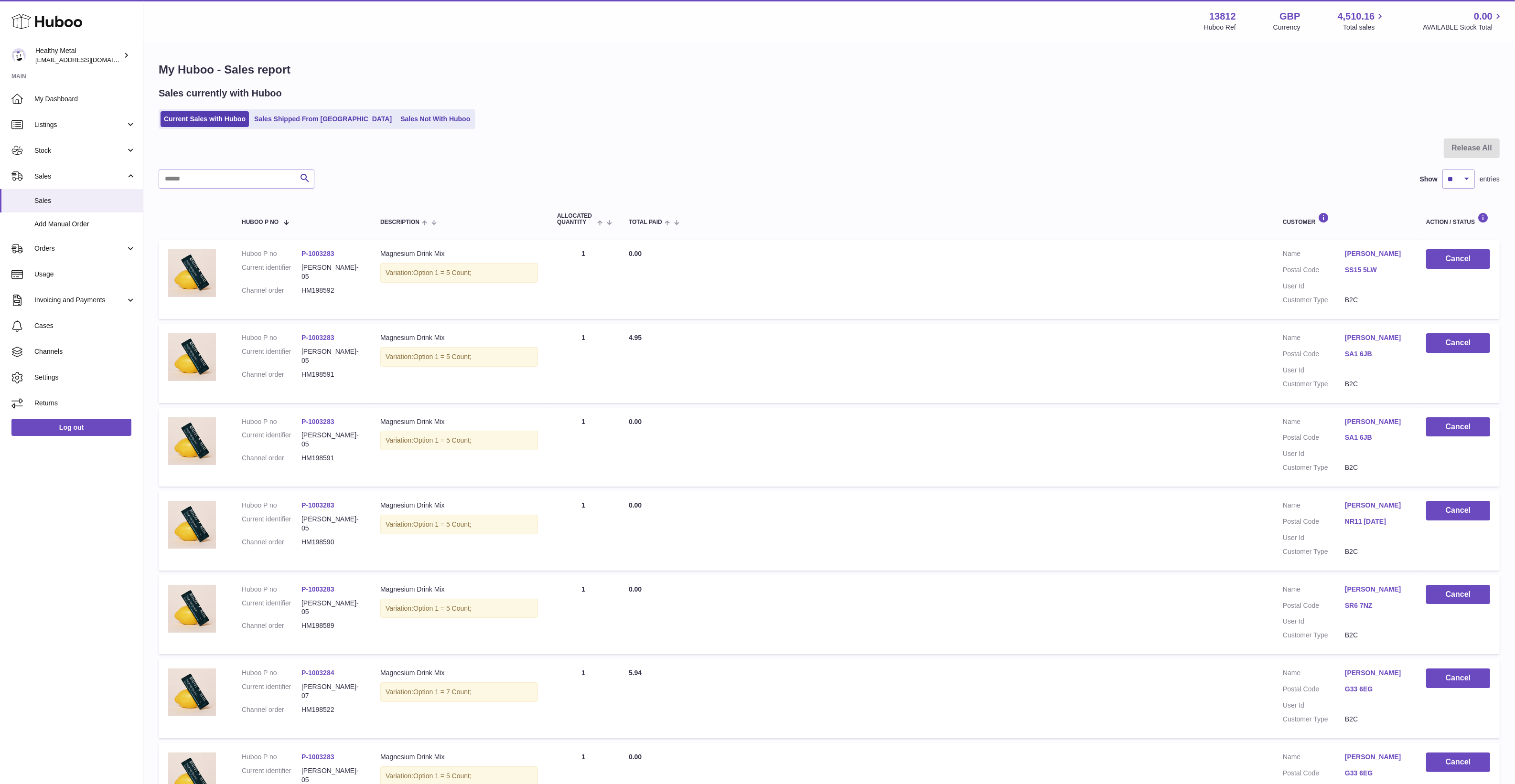
click at [407, 141] on div at bounding box center [829, 154] width 1341 height 31
click at [414, 125] on link "Sales Not With Huboo" at bounding box center [435, 119] width 76 height 16
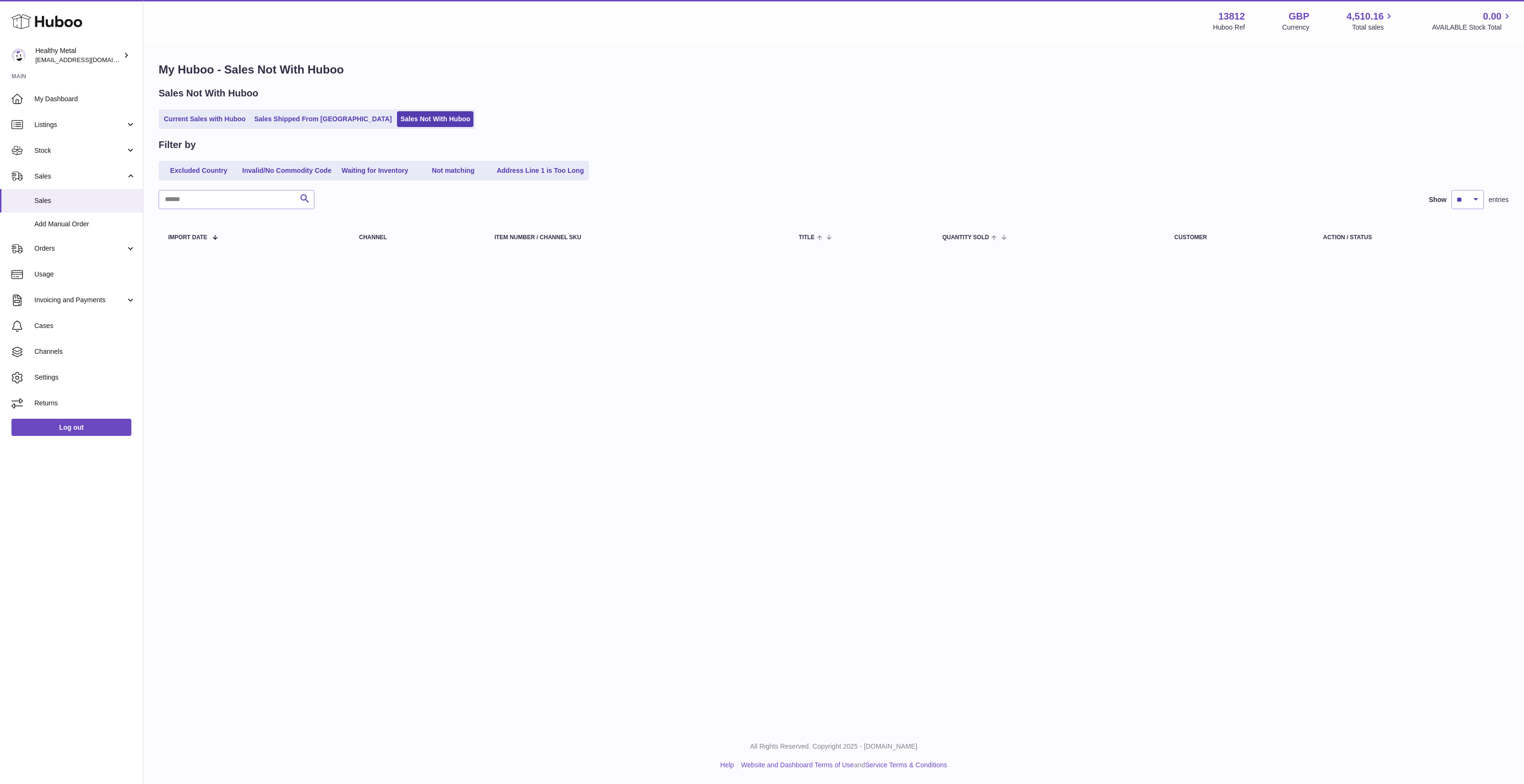
click at [647, 369] on div "Menu Huboo 13812 Huboo Ref GBP Currency 4,510.16 Total sales 0.00 AVAILABLE Sto…" at bounding box center [834, 364] width 1381 height 728
click at [495, 494] on div "Menu Huboo 13812 Huboo Ref GBP Currency 4,510.16 Total sales 0.00 AVAILABLE Sto…" at bounding box center [834, 364] width 1381 height 728
